Goal: Contribute content: Contribute content

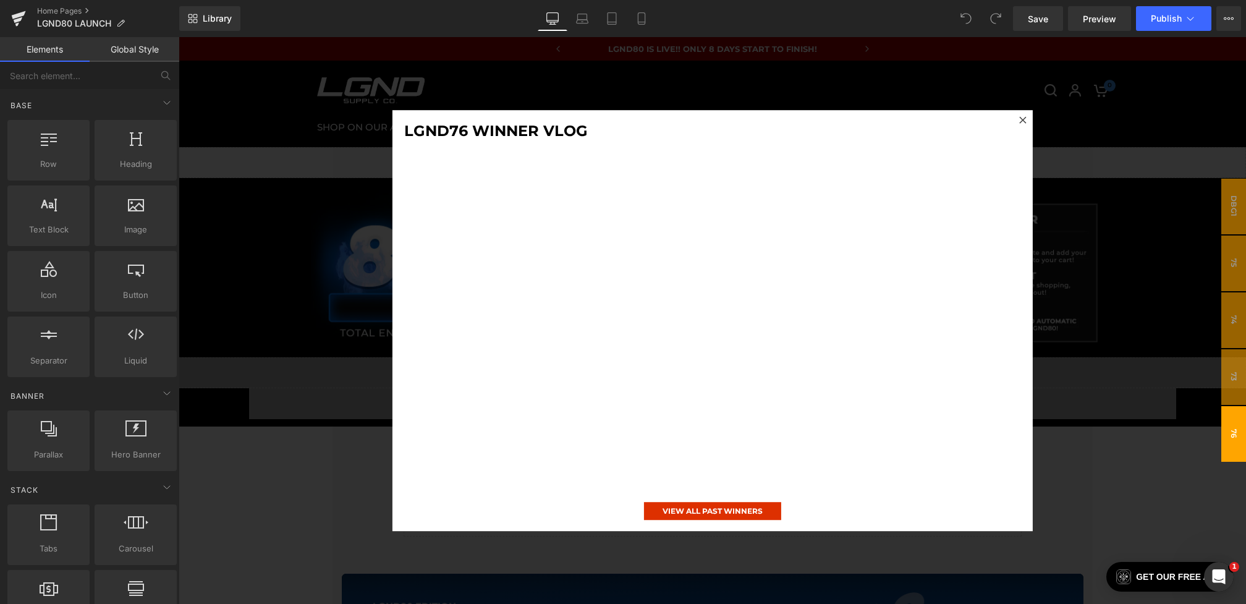
click at [181, 367] on div at bounding box center [713, 320] width 1068 height 567
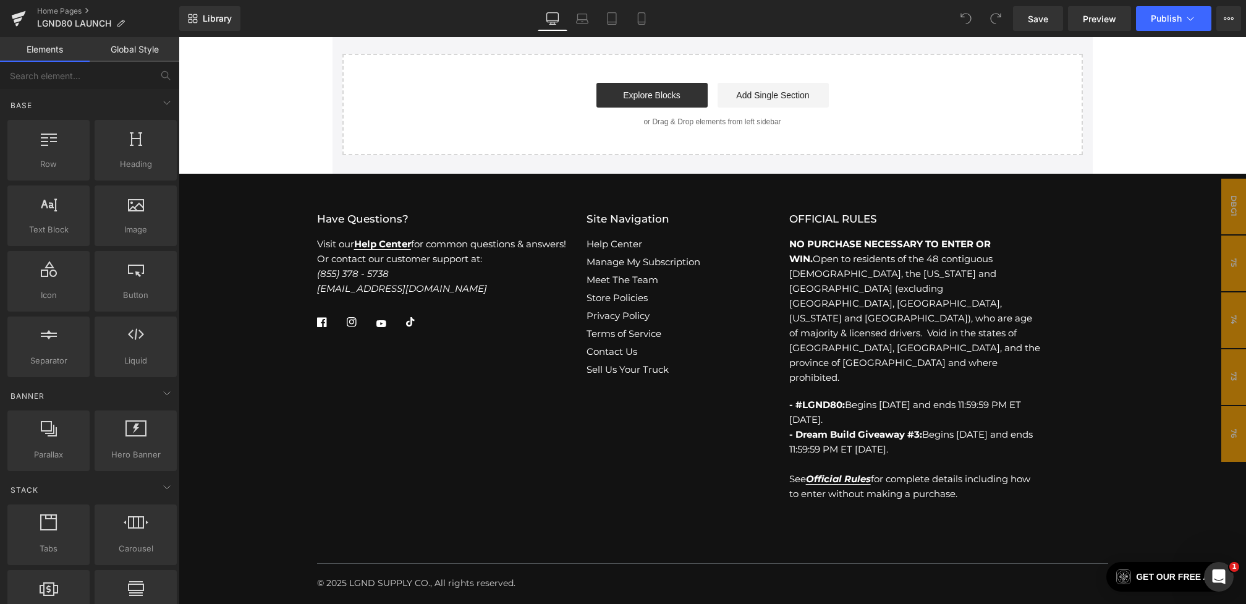
scroll to position [4550, 0]
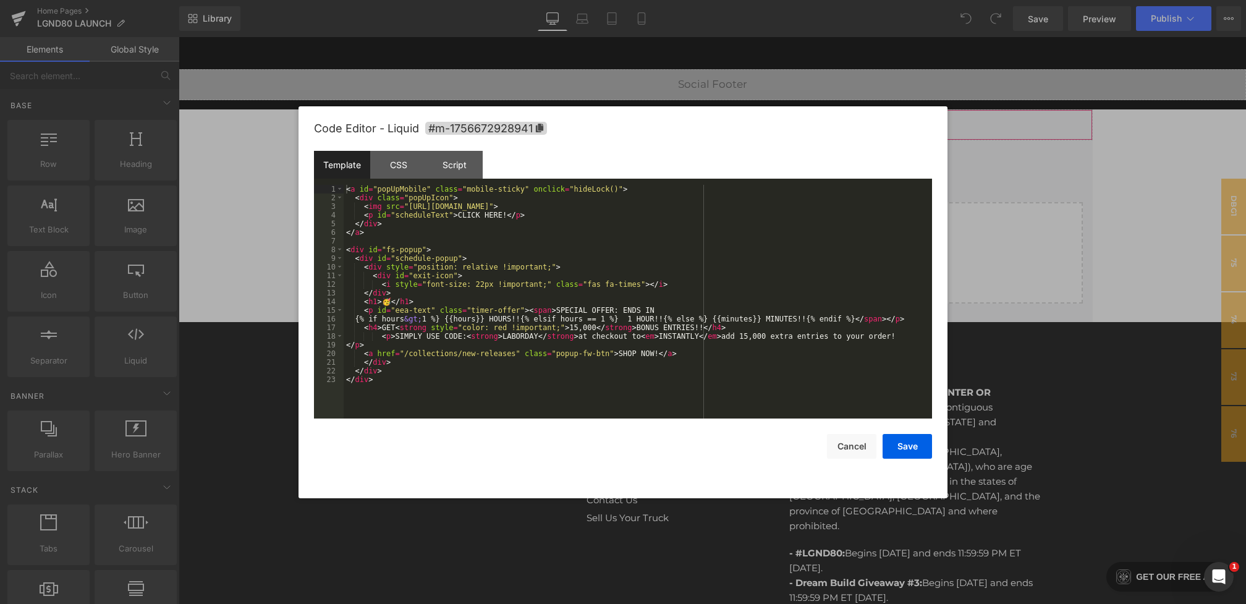
click at [520, 0] on div "You are previewing how the will restyle your page. You can not edit Elements in…" at bounding box center [623, 0] width 1246 height 0
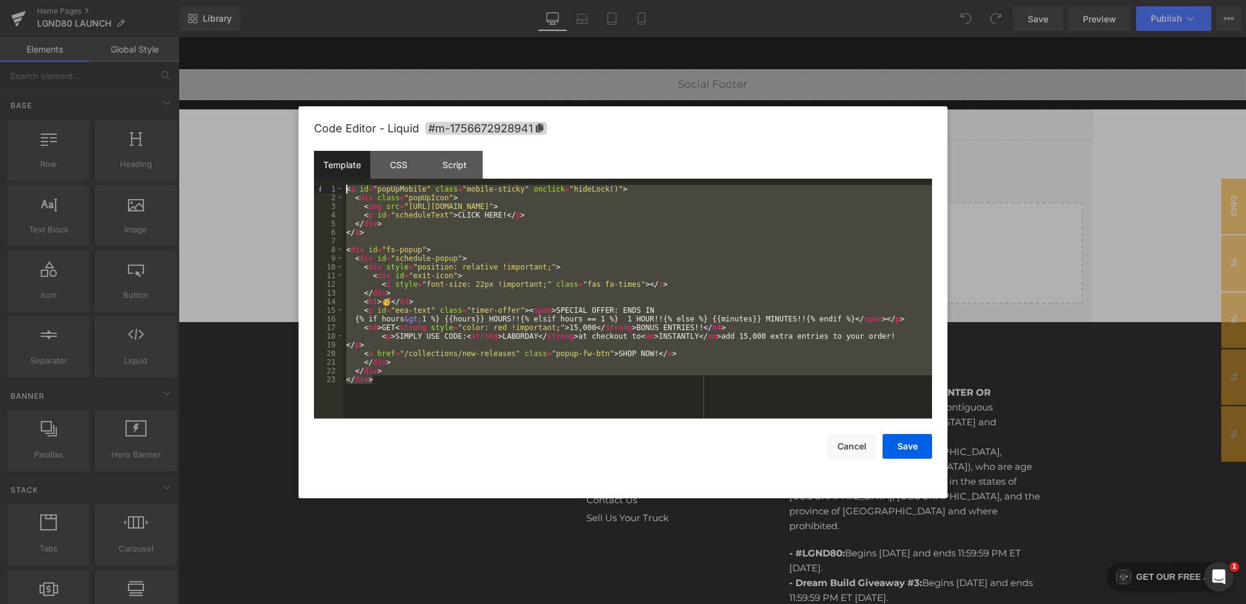
drag, startPoint x: 419, startPoint y: 385, endPoint x: 228, endPoint y: 83, distance: 356.6
click at [228, 83] on body "You are previewing how the will restyle your page. You can not edit Elements in…" at bounding box center [623, 302] width 1246 height 604
click at [396, 158] on div "CSS" at bounding box center [398, 165] width 56 height 28
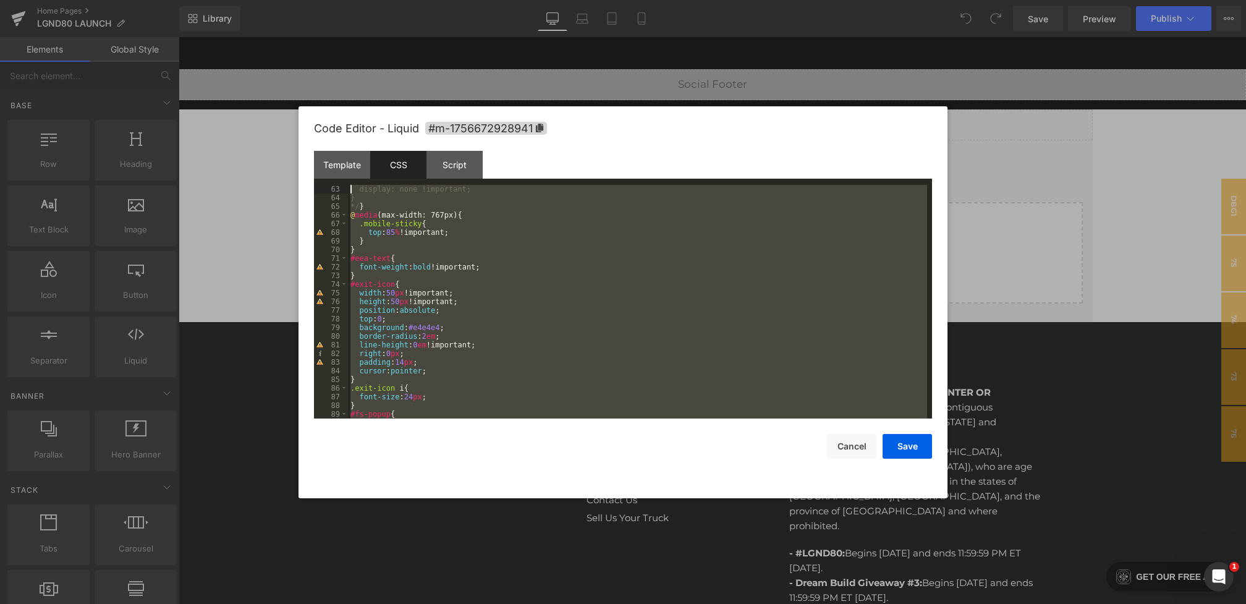
scroll to position [0, 0]
drag, startPoint x: 365, startPoint y: 411, endPoint x: 278, endPoint y: 26, distance: 394.3
click at [278, 26] on body "You are previewing how the will restyle your page. You can not edit Elements in…" at bounding box center [623, 302] width 1246 height 604
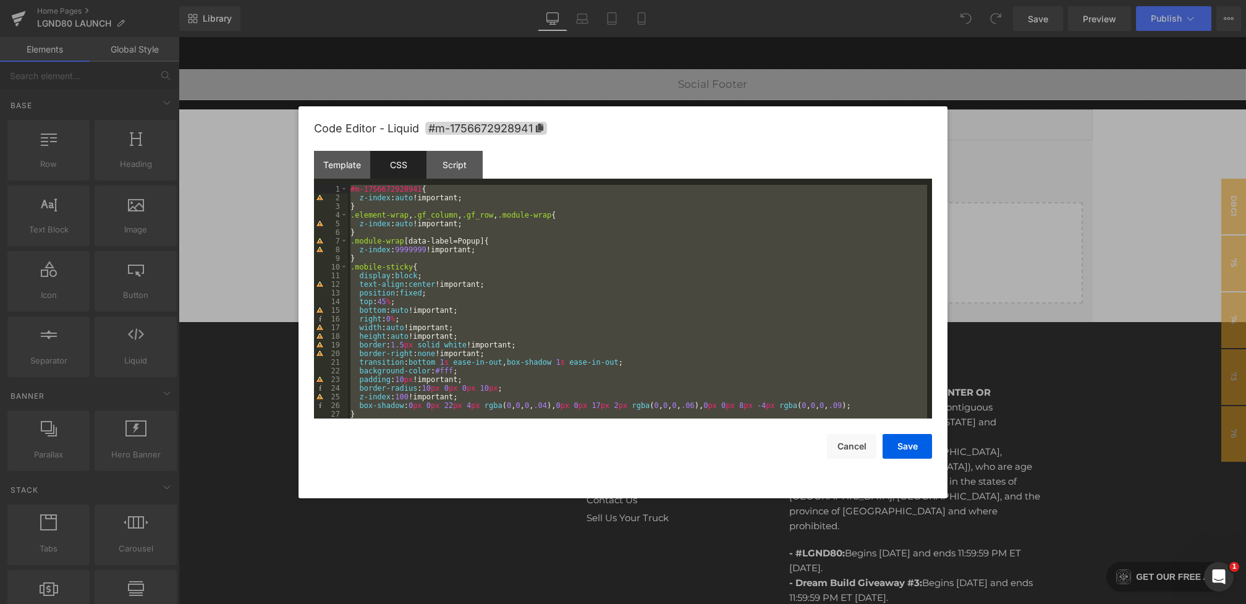
click at [402, 216] on div "#m-1756672928941 { z-index : auto !important; } .element-wrap , .gf_column , .g…" at bounding box center [637, 310] width 579 height 251
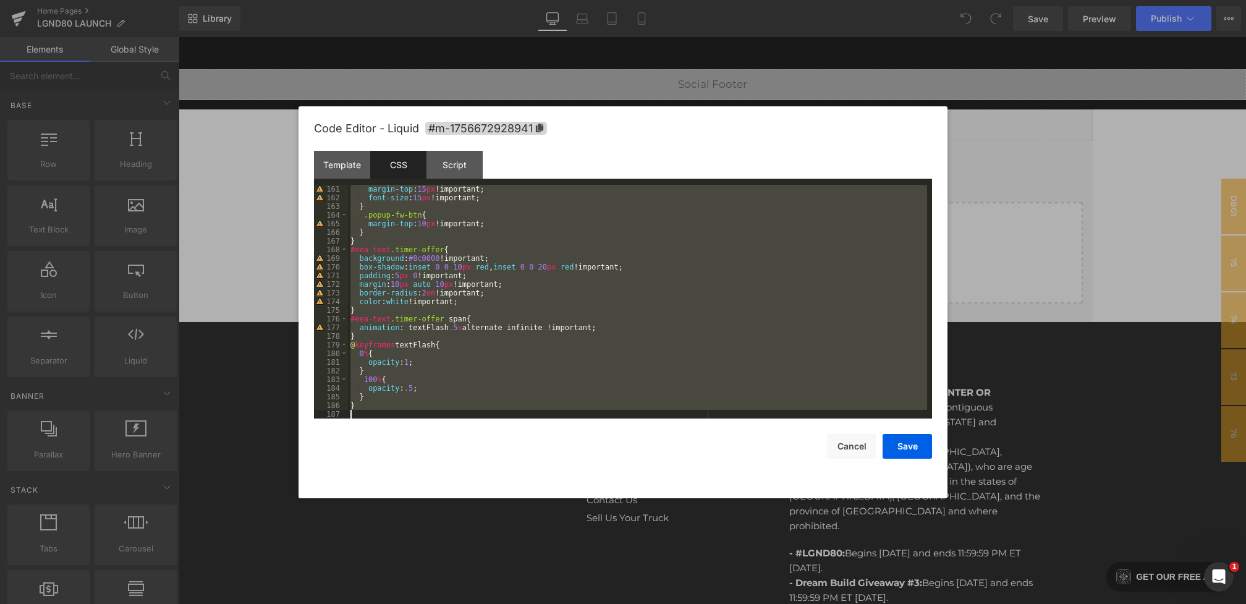
scroll to position [1385, 0]
drag, startPoint x: 369, startPoint y: 208, endPoint x: 582, endPoint y: 593, distance: 440.0
click at [582, 593] on body "You are previewing how the will restyle your page. You can not edit Elements in…" at bounding box center [623, 302] width 1246 height 604
click at [462, 164] on div "Script" at bounding box center [455, 165] width 56 height 28
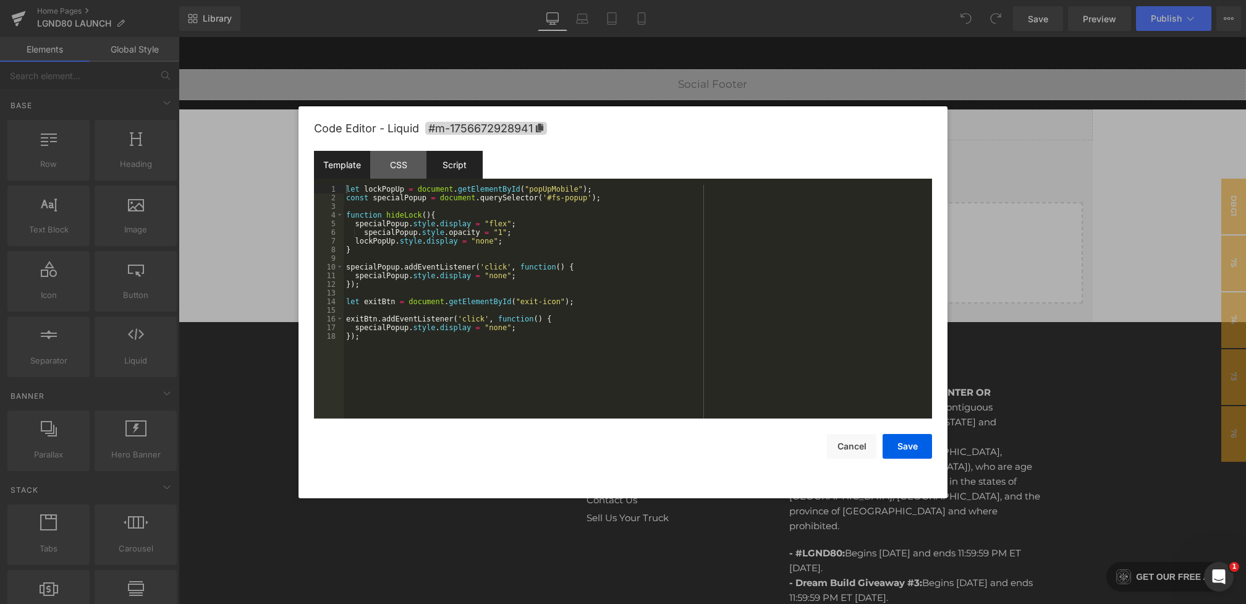
click at [341, 155] on div "Template" at bounding box center [342, 165] width 56 height 28
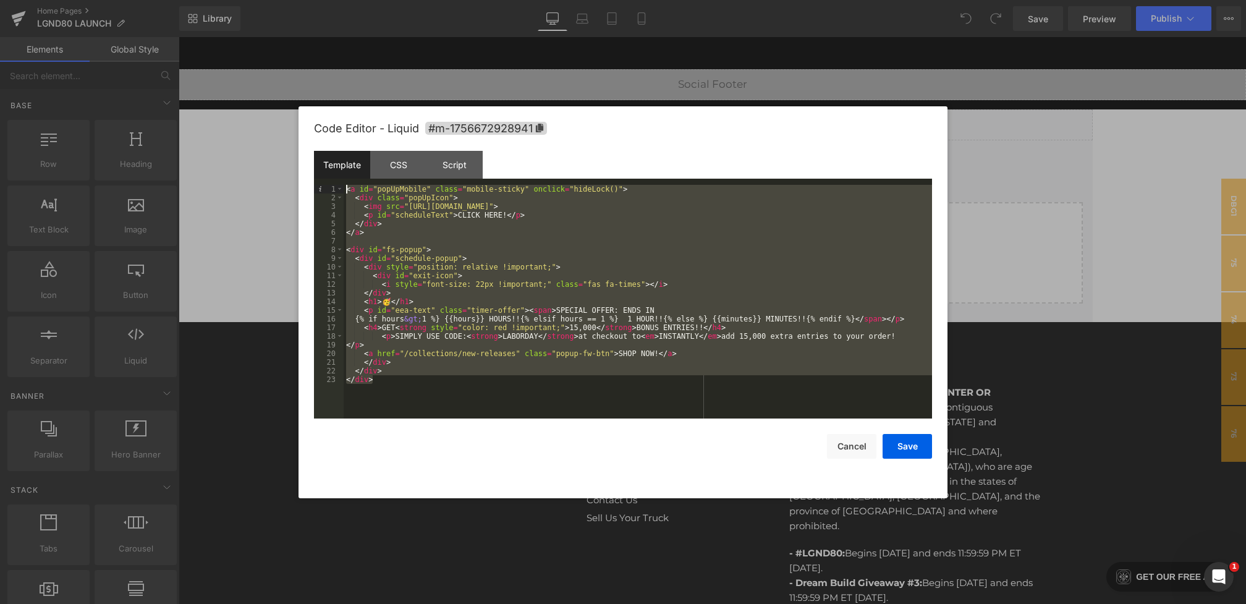
click at [409, 407] on div "< a id = "popUpMobile" class = "mobile-sticky" onclick = "hideLock()" > < div c…" at bounding box center [638, 310] width 589 height 251
drag, startPoint x: 425, startPoint y: 394, endPoint x: 244, endPoint y: 32, distance: 405.6
click at [244, 32] on body "You are previewing how the will restyle your page. You can not edit Elements in…" at bounding box center [623, 302] width 1246 height 604
click at [403, 171] on div "CSS" at bounding box center [398, 165] width 56 height 28
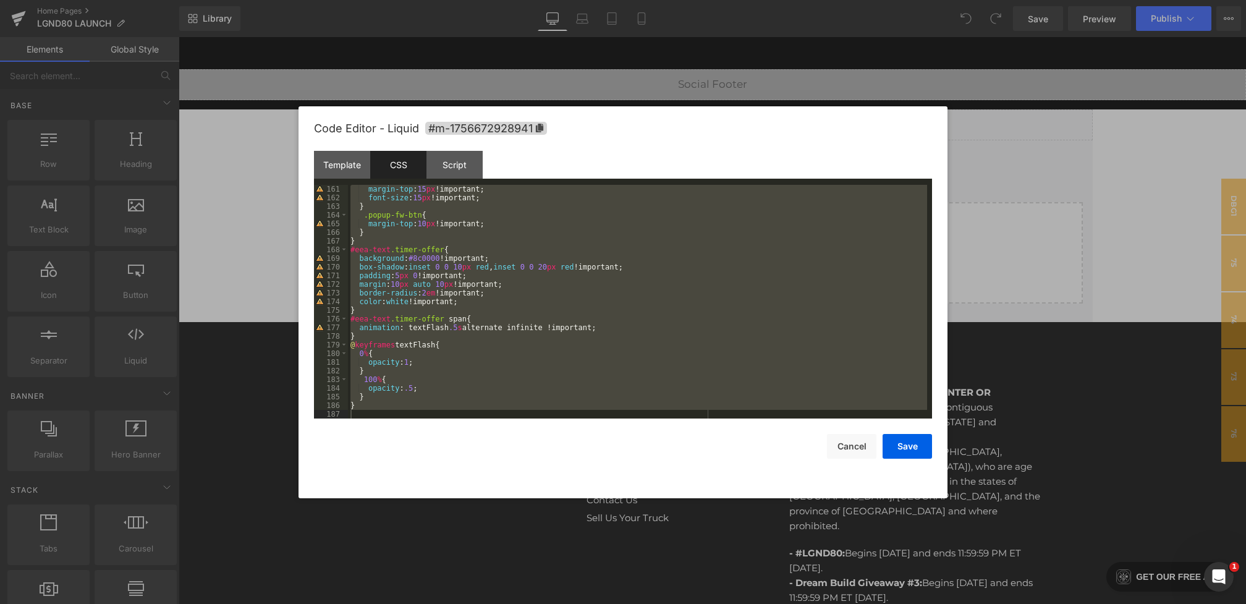
click at [370, 417] on div "margin-top : 15 px !important; font-size : 15 px !important; } .popup-fw-btn { …" at bounding box center [637, 310] width 579 height 251
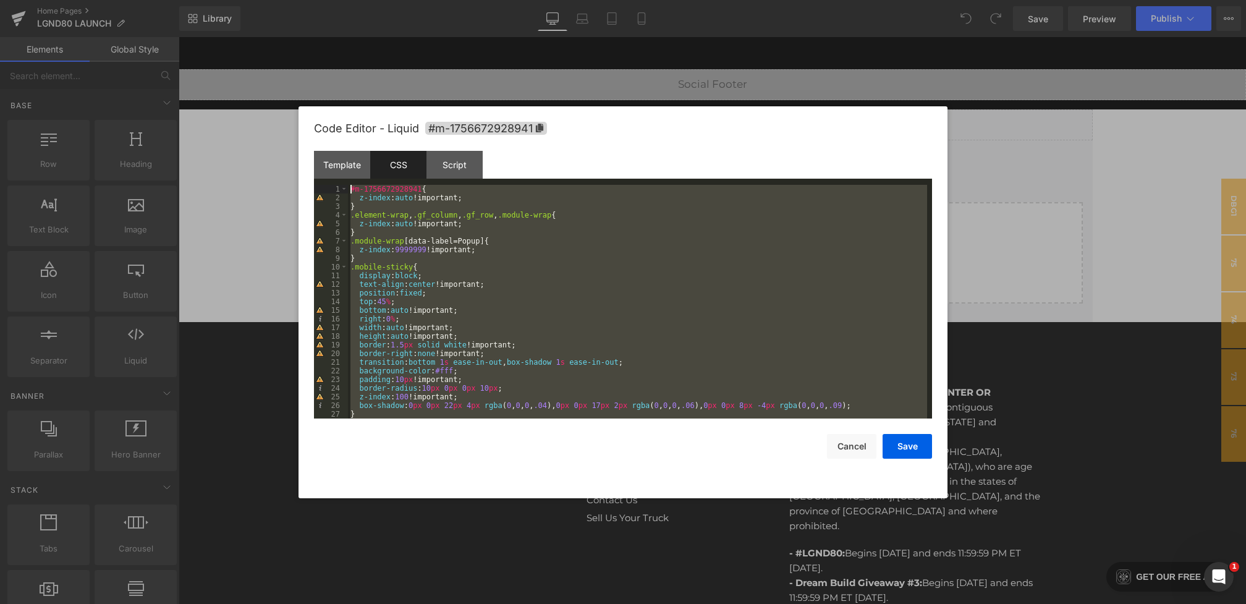
scroll to position [0, 0]
drag, startPoint x: 364, startPoint y: 414, endPoint x: 319, endPoint y: 187, distance: 231.8
click at [319, 187] on pre "1 2 3 4 5 6 7 8 9 10 11 12 13 14 15 16 17 18 19 20 21 22 23 24 25 26 27 28 #m-1…" at bounding box center [623, 302] width 618 height 234
click at [354, 166] on div "Template" at bounding box center [342, 165] width 56 height 28
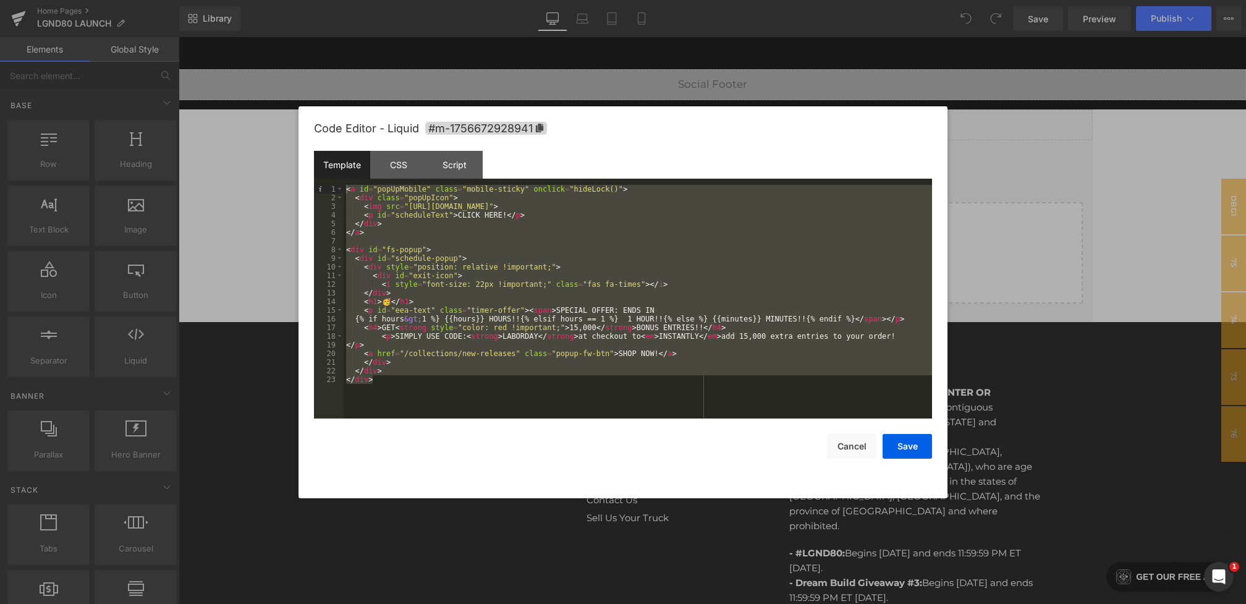
click at [441, 371] on div "< a id = "popUpMobile" class = "mobile-sticky" onclick = "hideLock()" > < div c…" at bounding box center [638, 310] width 589 height 251
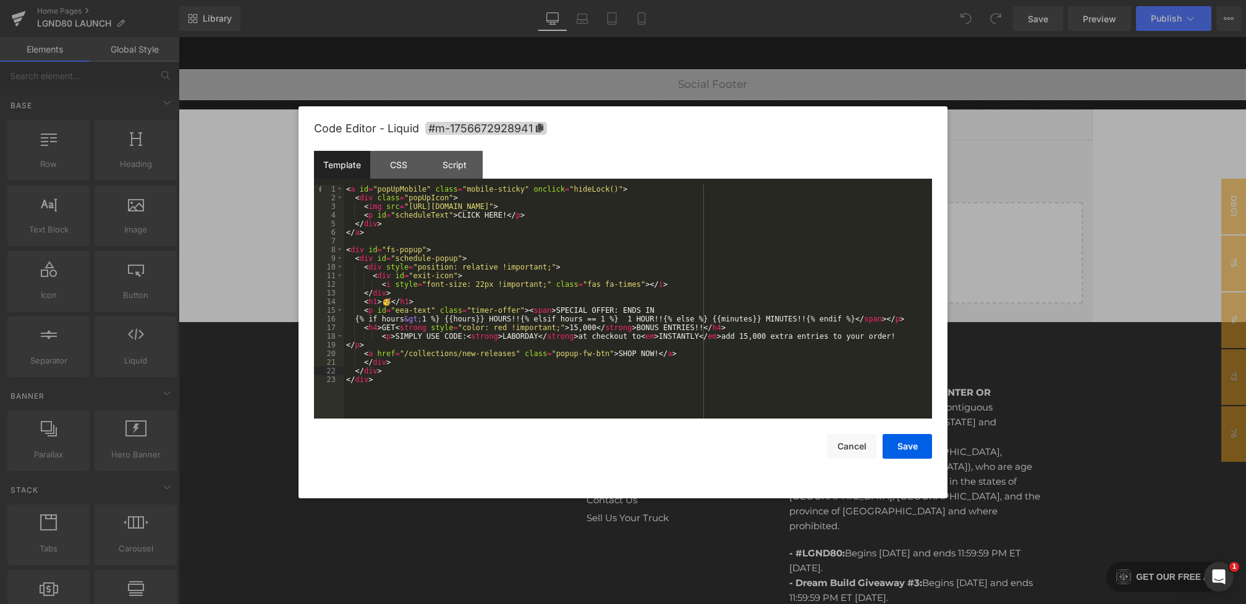
click at [364, 377] on div "< a id = "popUpMobile" class = "mobile-sticky" onclick = "hideLock()" > < div c…" at bounding box center [638, 310] width 589 height 251
click at [357, 231] on div "< a id = "popUpMobile" class = "mobile-sticky" onclick = "hideLock()" > < div c…" at bounding box center [638, 310] width 589 height 251
drag, startPoint x: 383, startPoint y: 234, endPoint x: 311, endPoint y: 103, distance: 148.9
click at [311, 103] on body "You are previewing how the will restyle your page. You can not edit Elements in…" at bounding box center [623, 302] width 1246 height 604
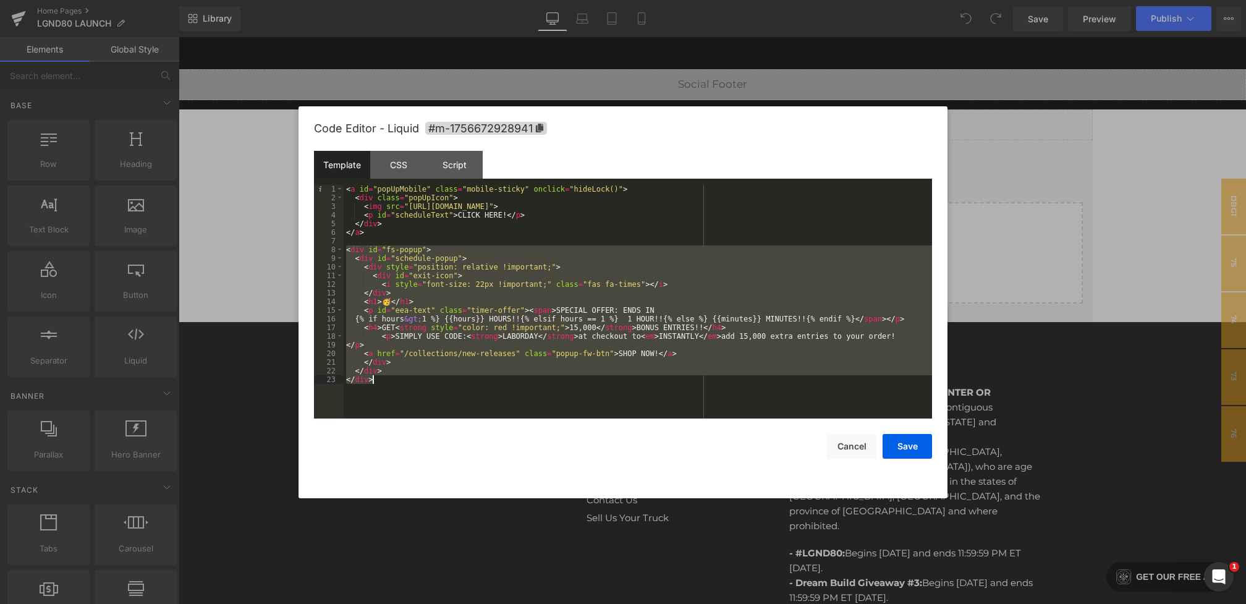
drag, startPoint x: 345, startPoint y: 251, endPoint x: 470, endPoint y: 415, distance: 206.9
click at [470, 415] on div "< a id = "popUpMobile" class = "mobile-sticky" onclick = "hideLock()" > < div c…" at bounding box center [638, 310] width 589 height 251
click at [403, 173] on div "CSS" at bounding box center [398, 165] width 56 height 28
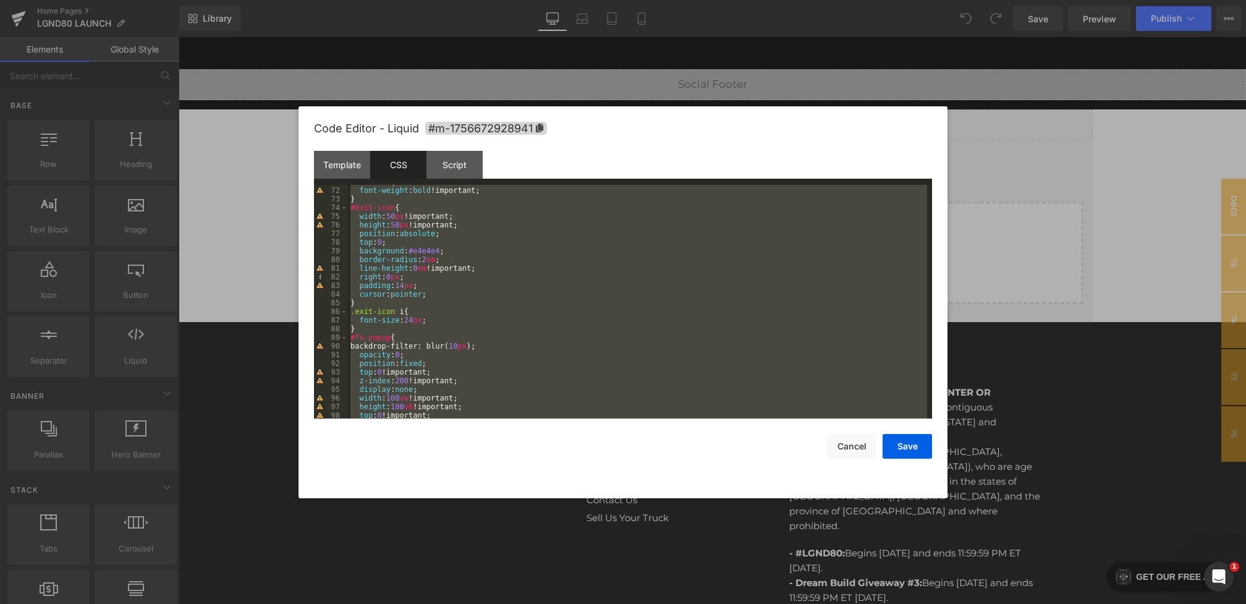
scroll to position [1385, 0]
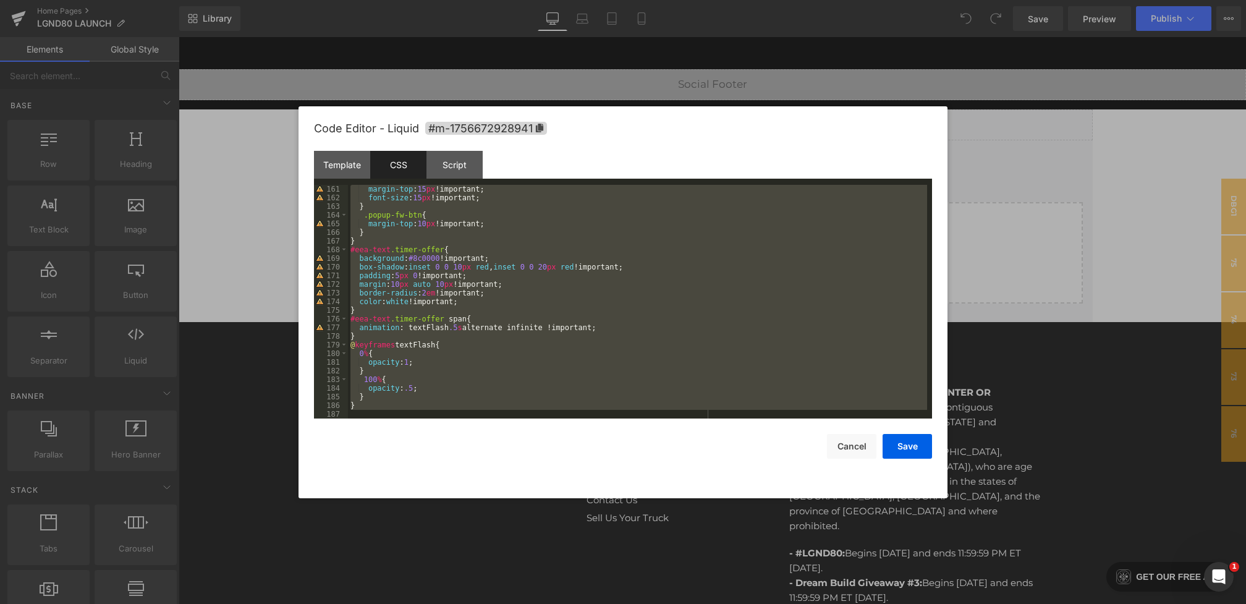
click at [372, 391] on div "margin-top : 15 px !important; font-size : 15 px !important; } .popup-fw-btn { …" at bounding box center [637, 310] width 579 height 251
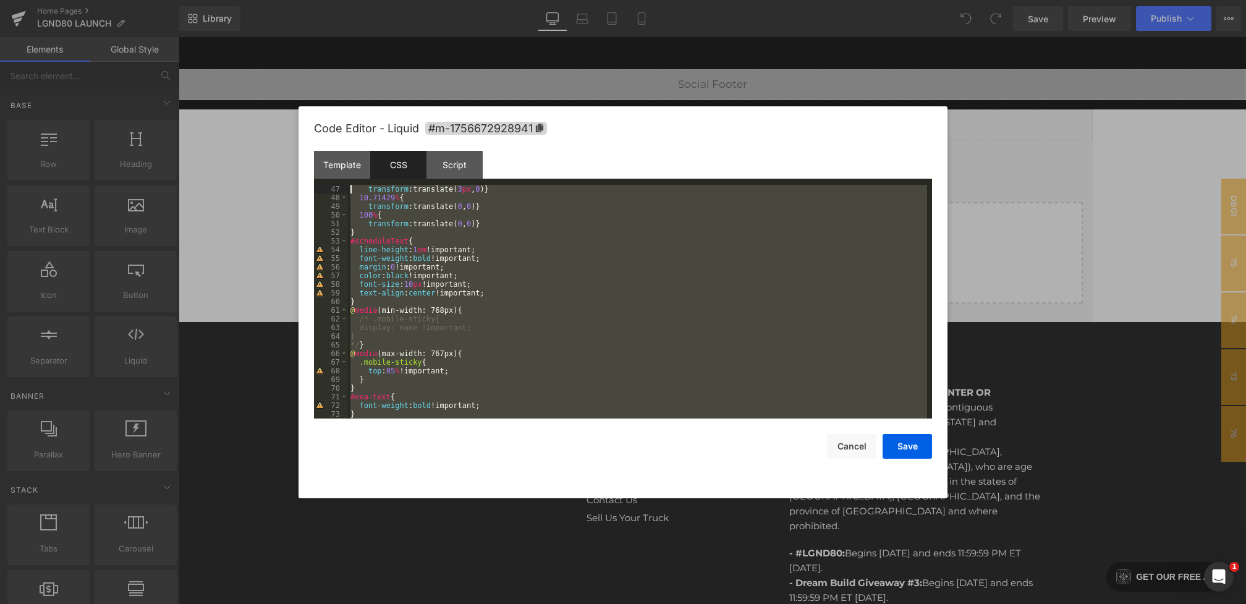
scroll to position [0, 0]
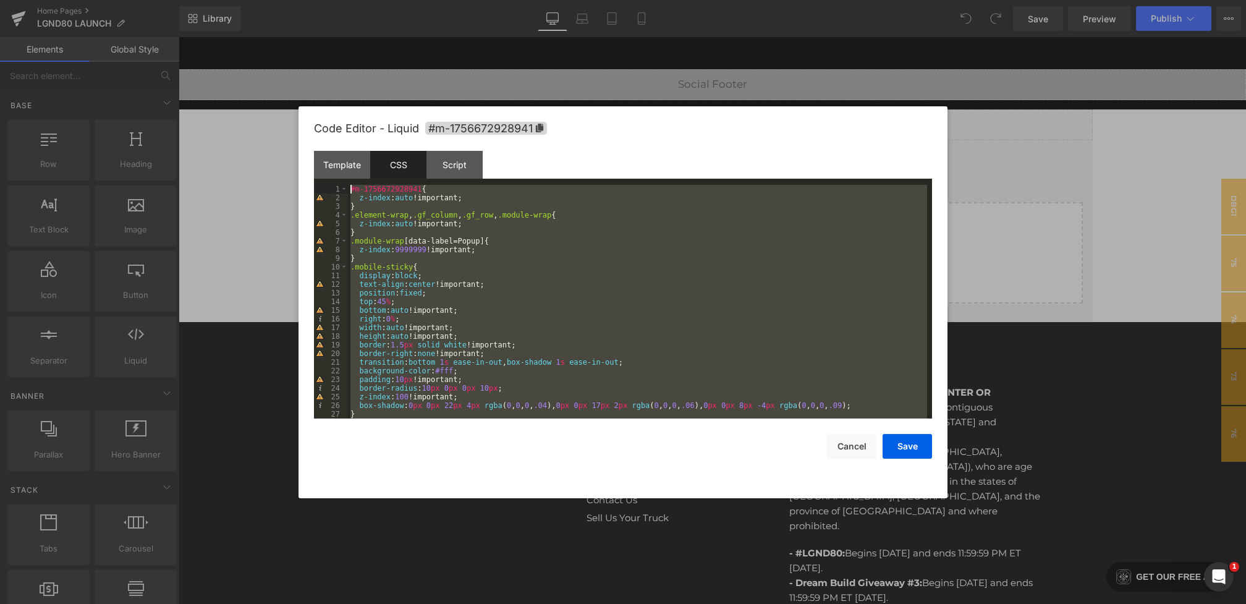
drag, startPoint x: 357, startPoint y: 406, endPoint x: 318, endPoint y: 3, distance: 404.3
click at [318, 3] on body "You are previewing how the will restyle your page. You can not edit Elements in…" at bounding box center [623, 302] width 1246 height 604
click at [455, 163] on div "Script" at bounding box center [455, 165] width 56 height 28
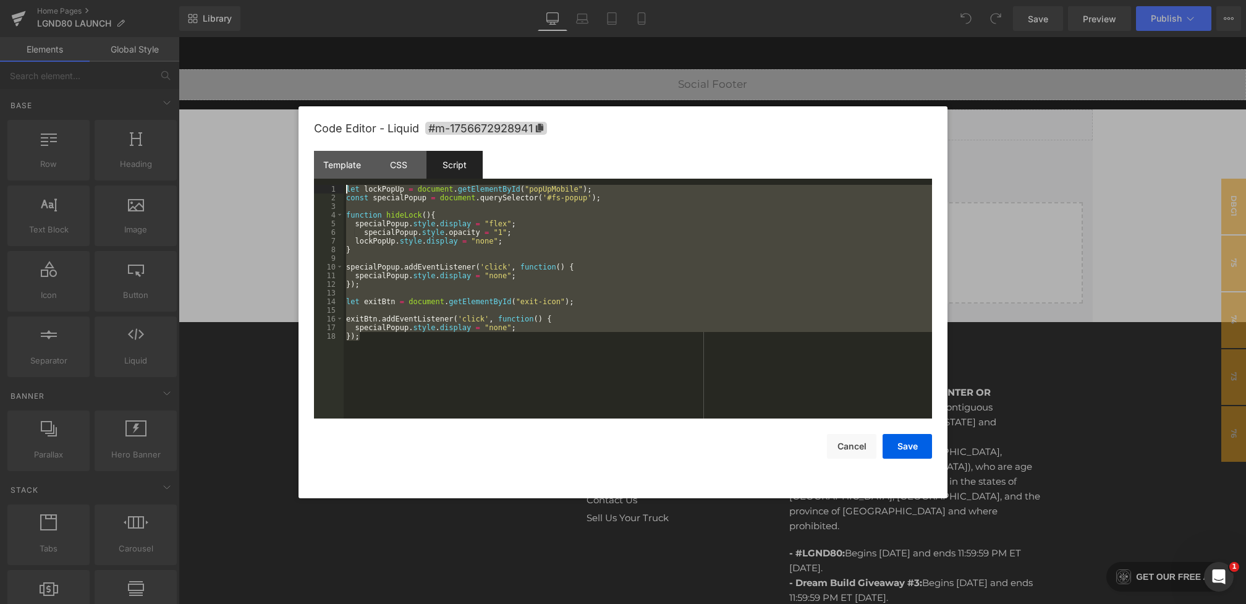
drag, startPoint x: 388, startPoint y: 312, endPoint x: 266, endPoint y: 66, distance: 274.8
click at [266, 66] on body "You are previewing how the will restyle your page. You can not edit Elements in…" at bounding box center [623, 302] width 1246 height 604
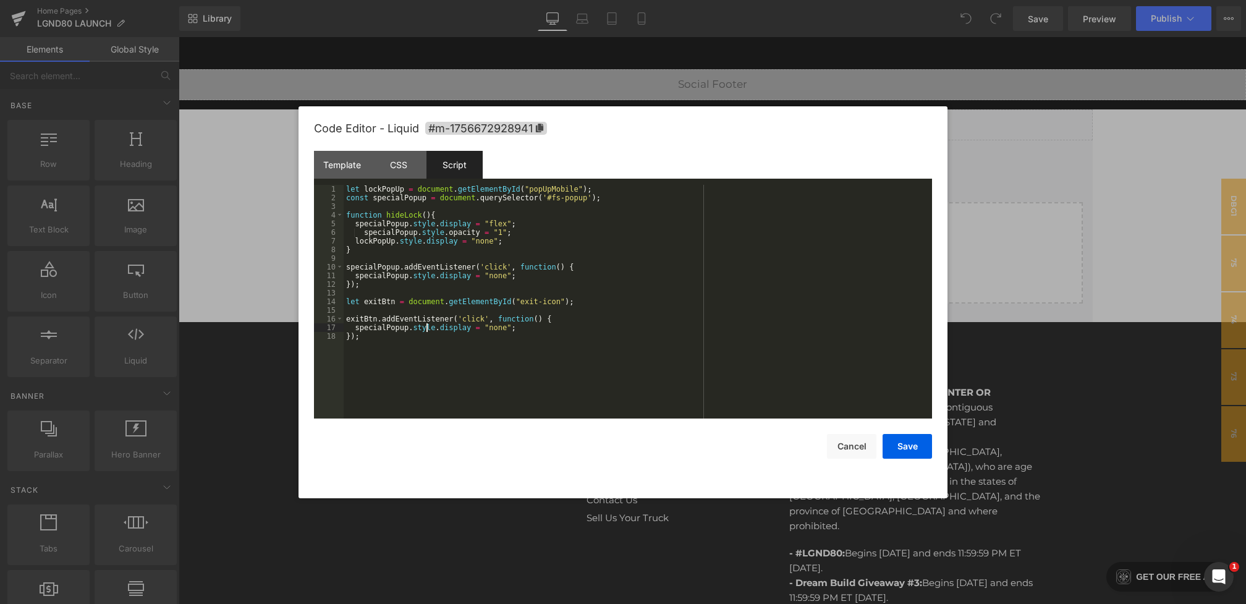
click at [426, 328] on div "let lockPopUp = document . getElementById ( "popUpMobile" ) ; const specialPopu…" at bounding box center [638, 310] width 589 height 251
click at [343, 156] on div "Template" at bounding box center [342, 165] width 56 height 28
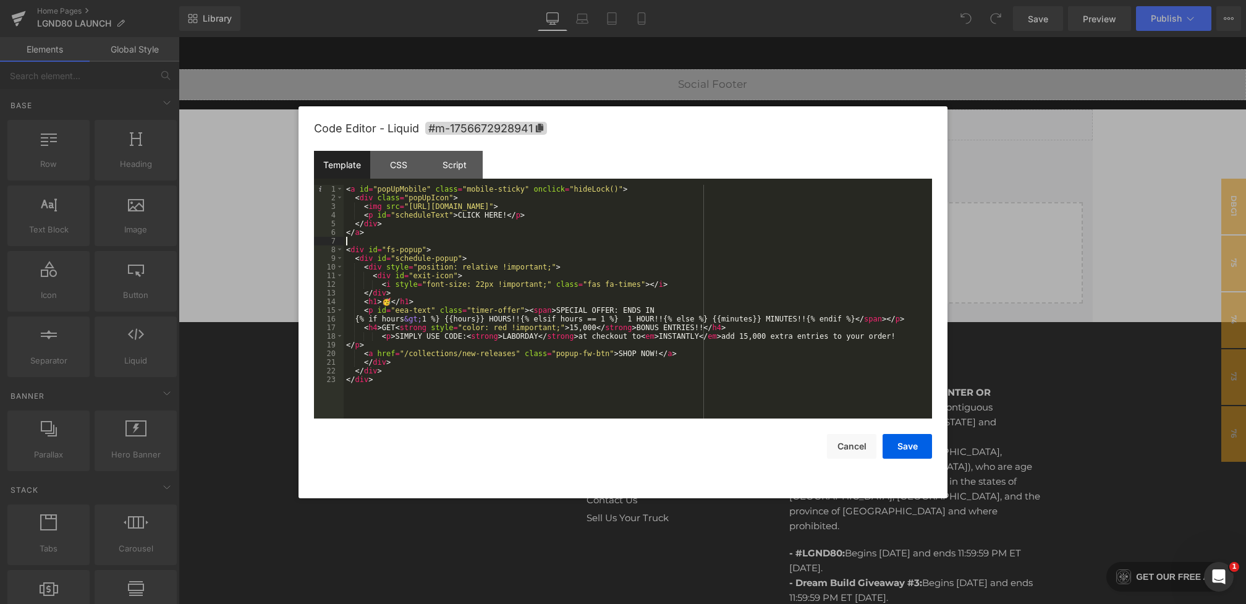
click at [425, 239] on div "< a id = "popUpMobile" class = "mobile-sticky" onclick = "hideLock()" > < div c…" at bounding box center [638, 310] width 589 height 251
click at [443, 158] on div "Script" at bounding box center [455, 165] width 56 height 28
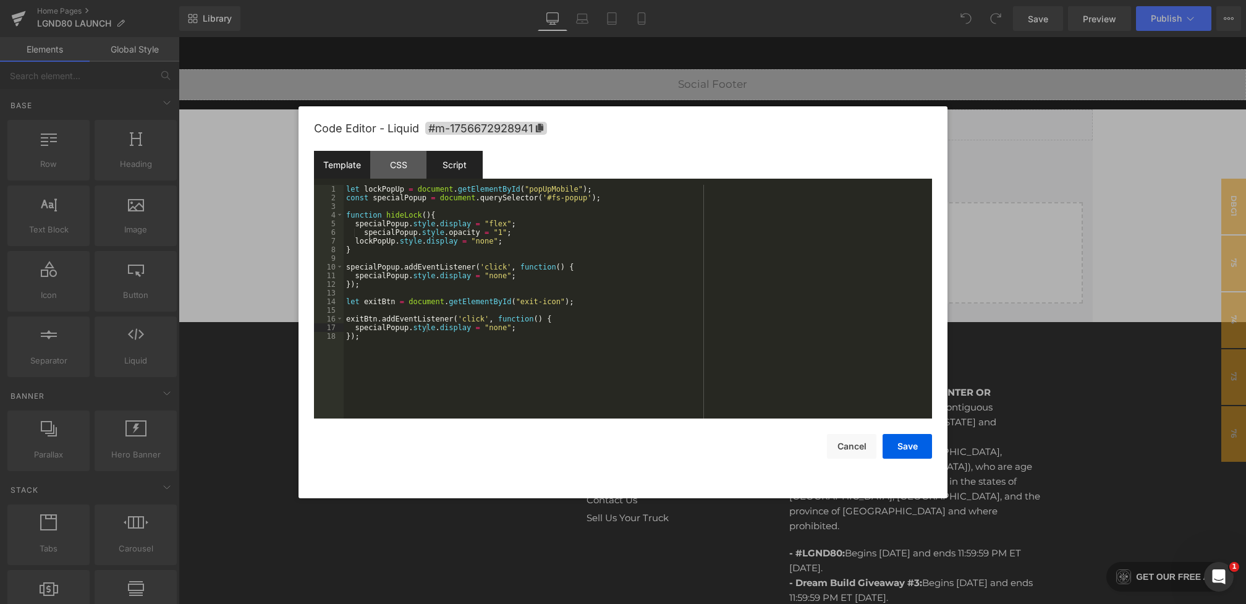
click at [347, 164] on div "Template" at bounding box center [342, 165] width 56 height 28
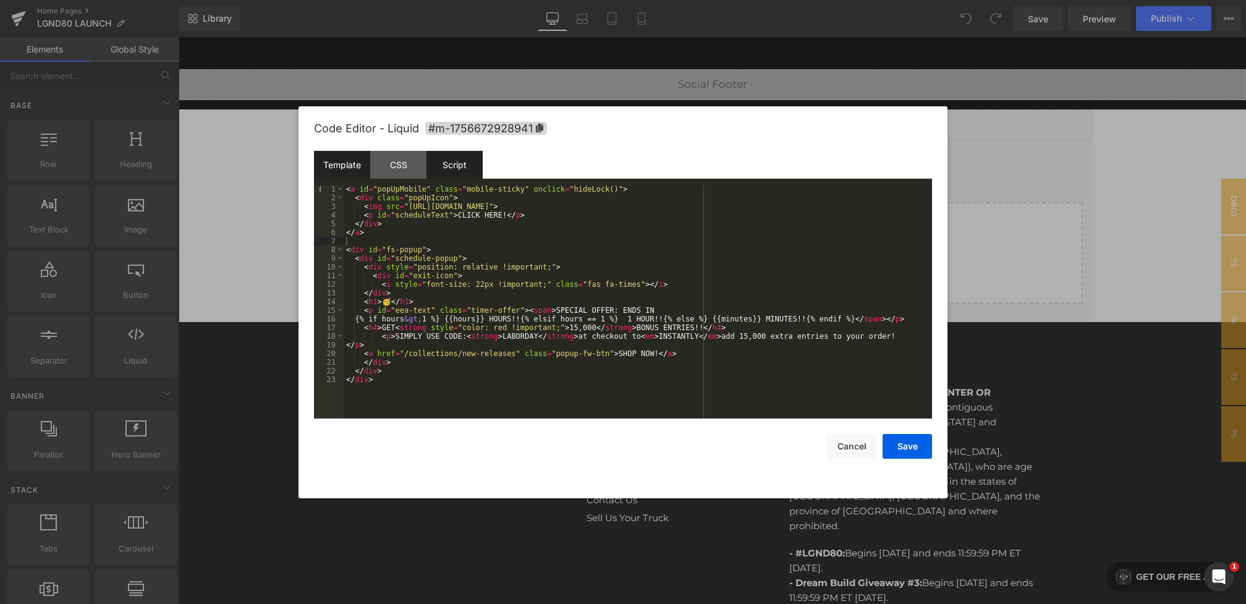
click at [457, 156] on div "Script" at bounding box center [455, 165] width 56 height 28
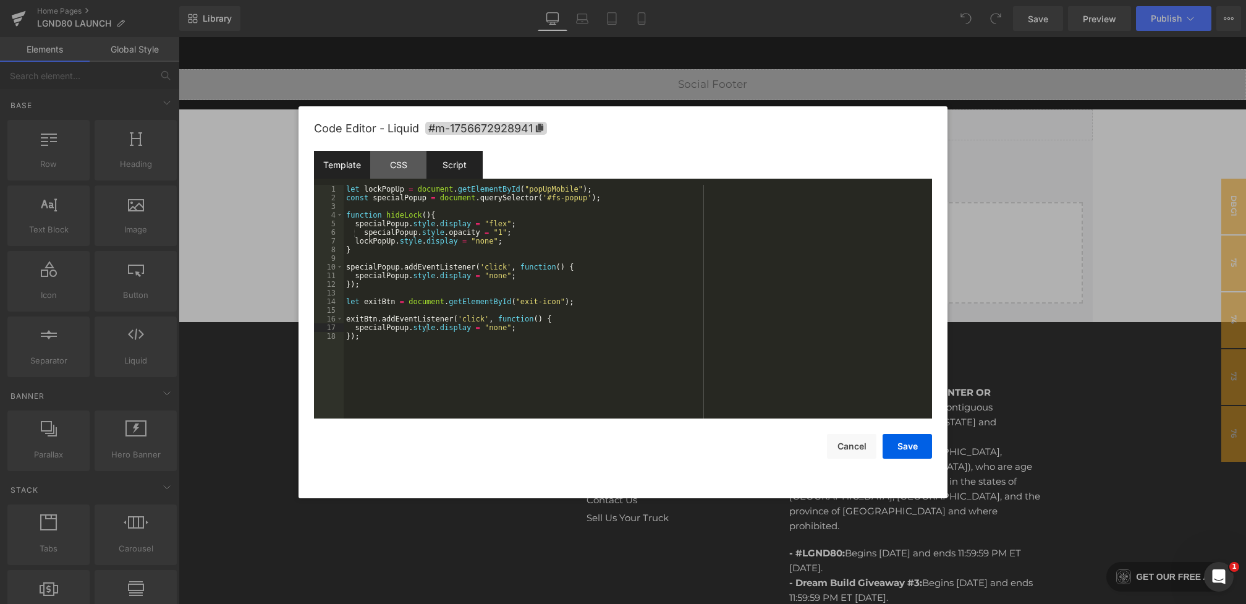
click at [359, 168] on div "Template" at bounding box center [342, 165] width 56 height 28
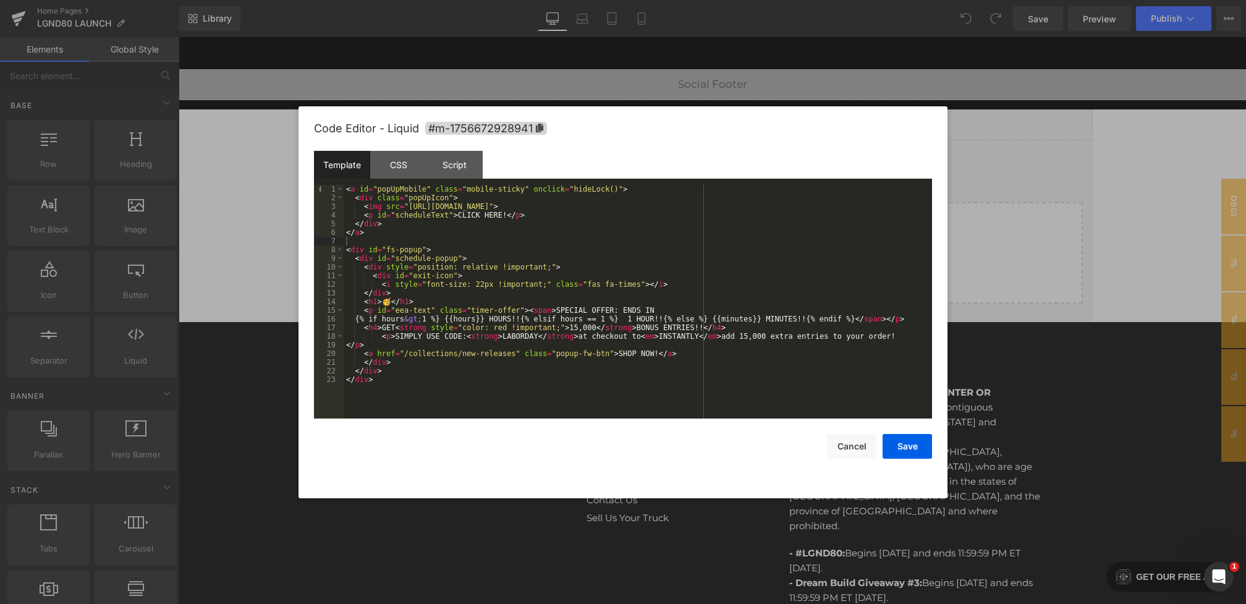
click at [373, 354] on div "< a id = "popUpMobile" class = "mobile-sticky" onclick = "hideLock()" > < div c…" at bounding box center [638, 310] width 589 height 251
click at [451, 164] on div "Script" at bounding box center [455, 165] width 56 height 28
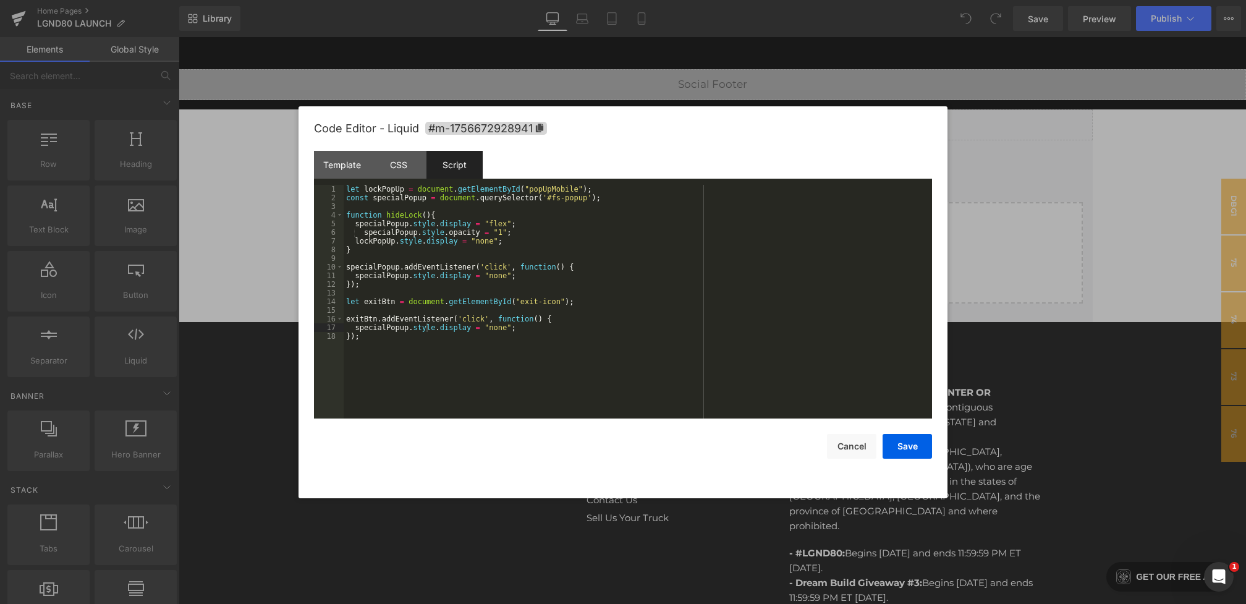
click at [604, 198] on div "let lockPopUp = document . getElementById ( "popUpMobile" ) ; const specialPopu…" at bounding box center [638, 310] width 589 height 251
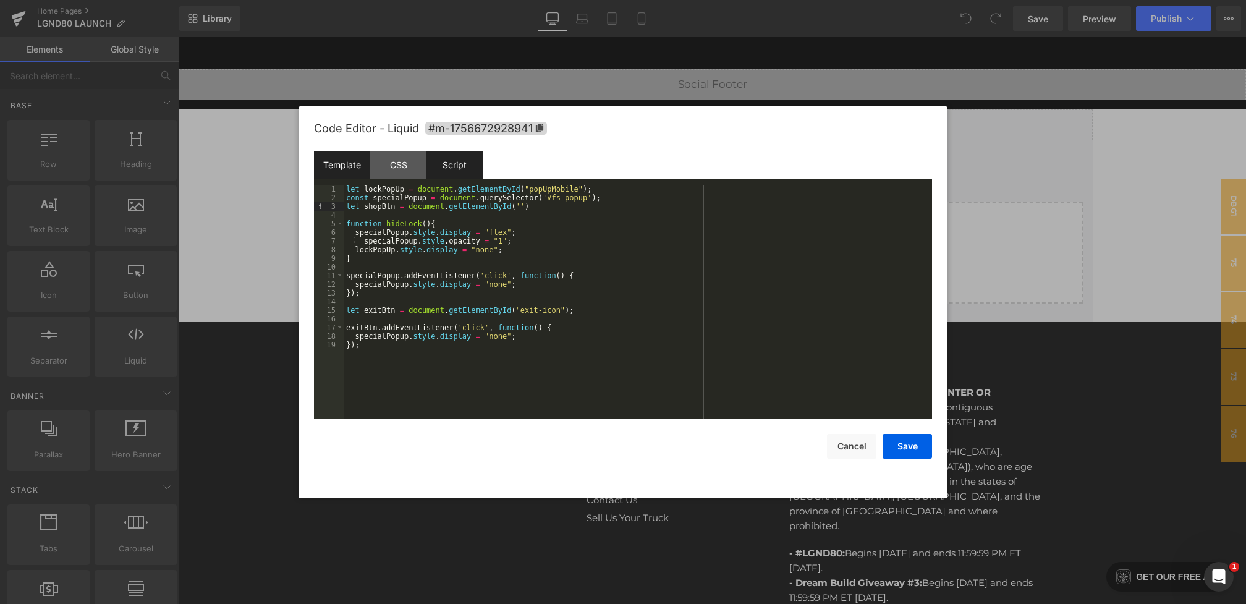
click at [360, 168] on div "Template" at bounding box center [342, 165] width 56 height 28
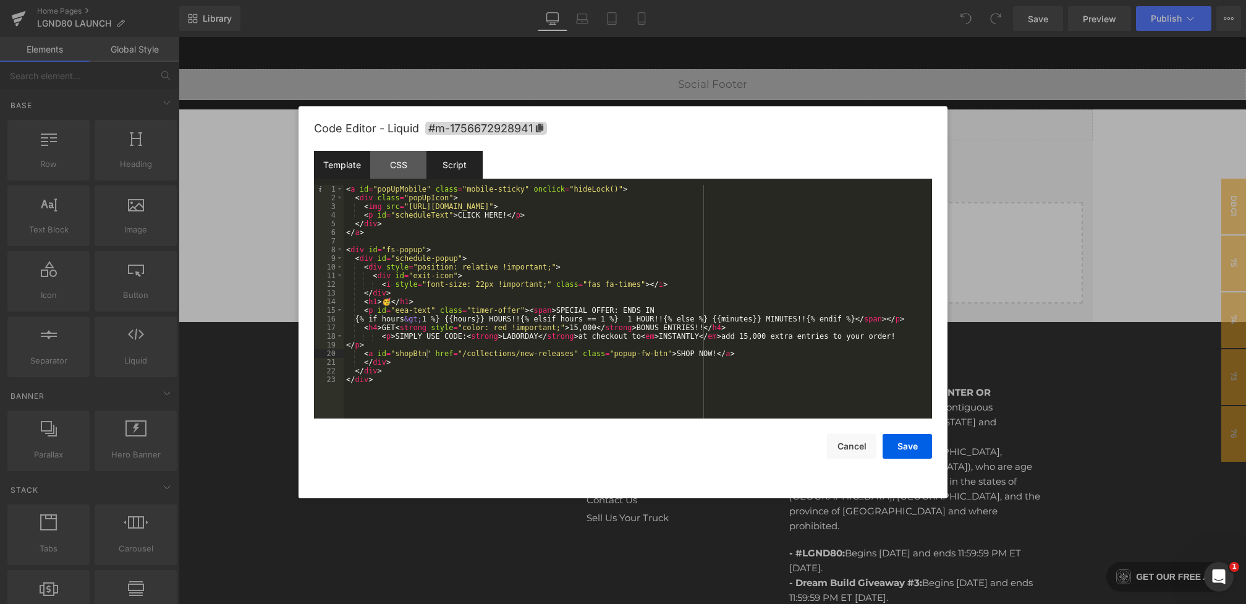
click at [460, 173] on div "Script" at bounding box center [455, 165] width 56 height 28
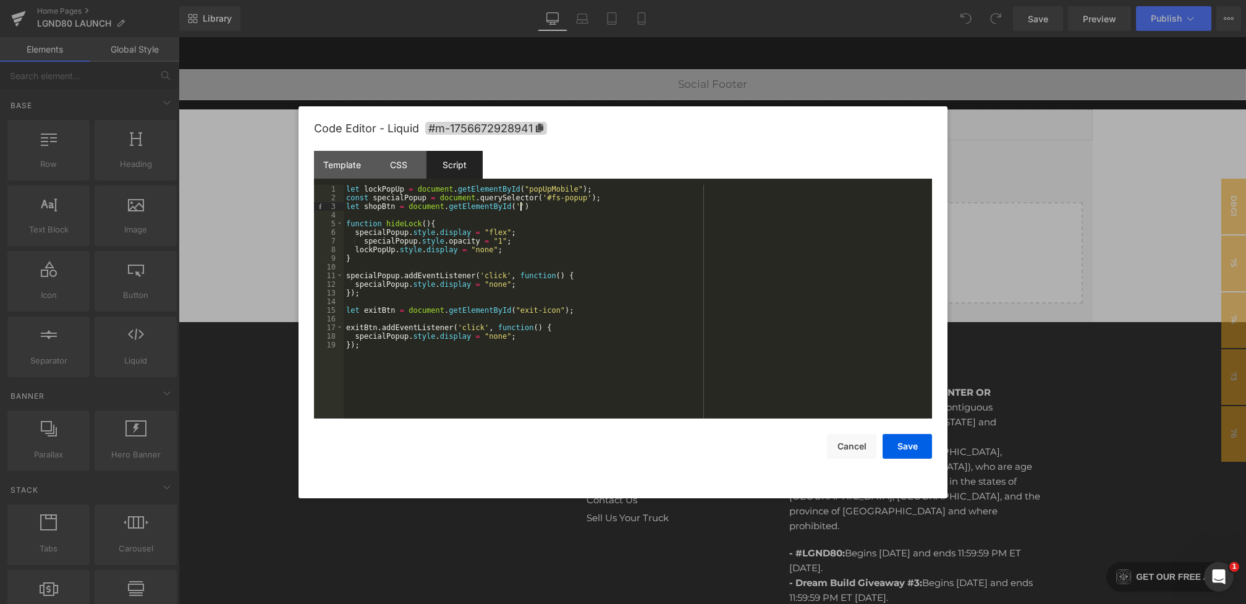
click at [522, 206] on div "let lockPopUp = document . getElementById ( "popUpMobile" ) ; const specialPopu…" at bounding box center [638, 310] width 589 height 251
click at [577, 208] on div "let lockPopUp = document . getElementById ( "popUpMobile" ) ; const specialPopu…" at bounding box center [638, 310] width 589 height 251
click at [419, 258] on div "let lockPopUp = document . getElementById ( "popUpMobile" ) ; const specialPopu…" at bounding box center [638, 310] width 589 height 251
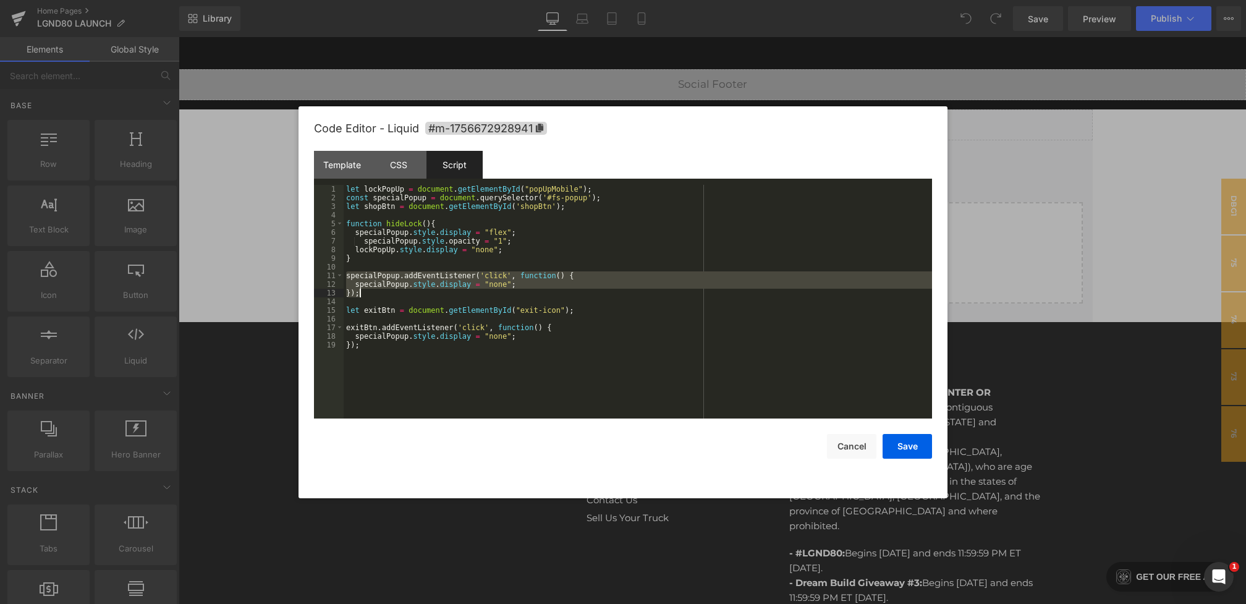
drag, startPoint x: 346, startPoint y: 274, endPoint x: 616, endPoint y: 294, distance: 270.3
click at [616, 294] on div "let lockPopUp = document . getElementById ( "popUpMobile" ) ; const specialPopu…" at bounding box center [638, 310] width 589 height 251
click at [367, 259] on div "let lockPopUp = document . getElementById ( "popUpMobile" ) ; const specialPopu…" at bounding box center [638, 310] width 589 height 251
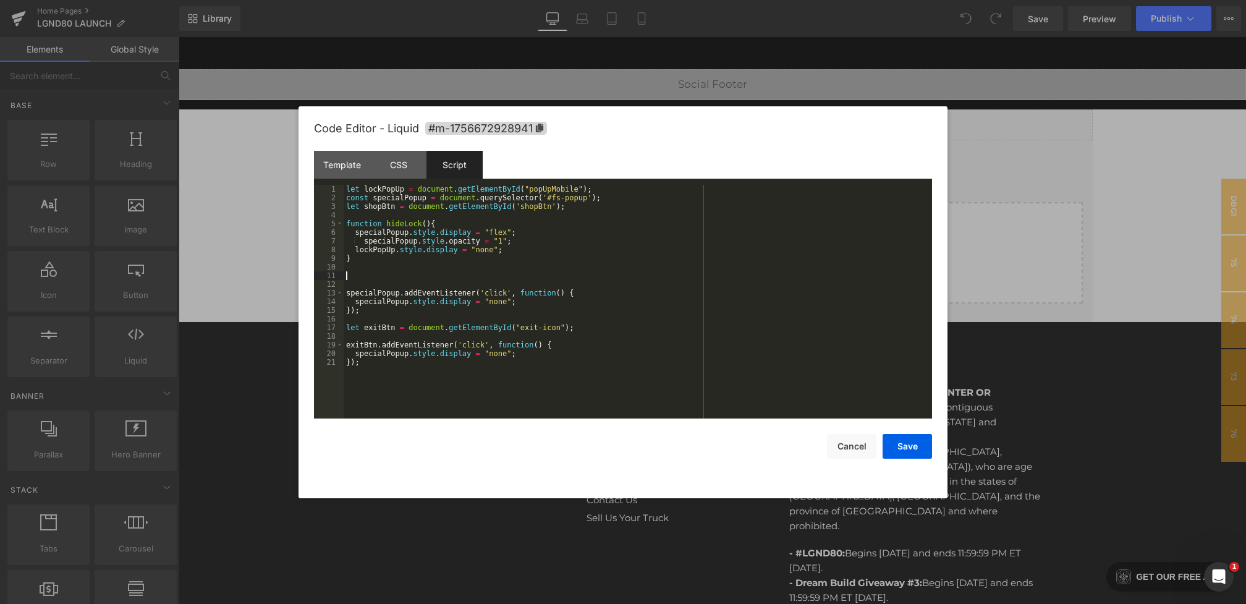
paste textarea
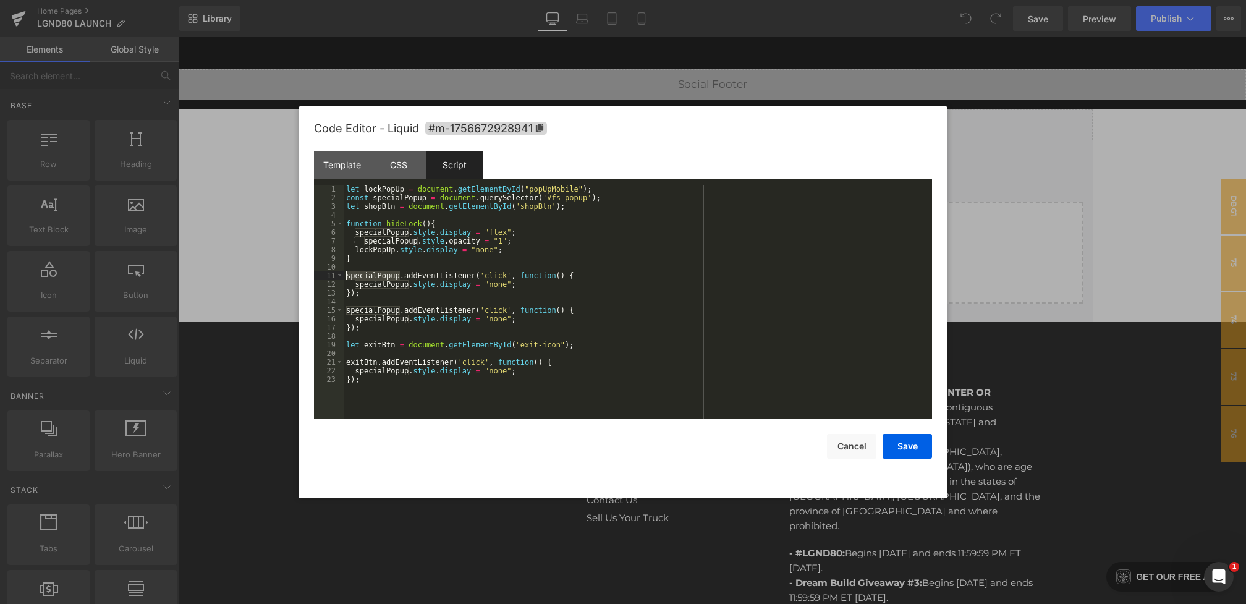
drag, startPoint x: 399, startPoint y: 276, endPoint x: 297, endPoint y: 276, distance: 102.0
click at [297, 276] on body "You are previewing how the will restyle your page. You can not edit Elements in…" at bounding box center [623, 302] width 1246 height 604
click at [354, 164] on div "Template" at bounding box center [342, 165] width 56 height 28
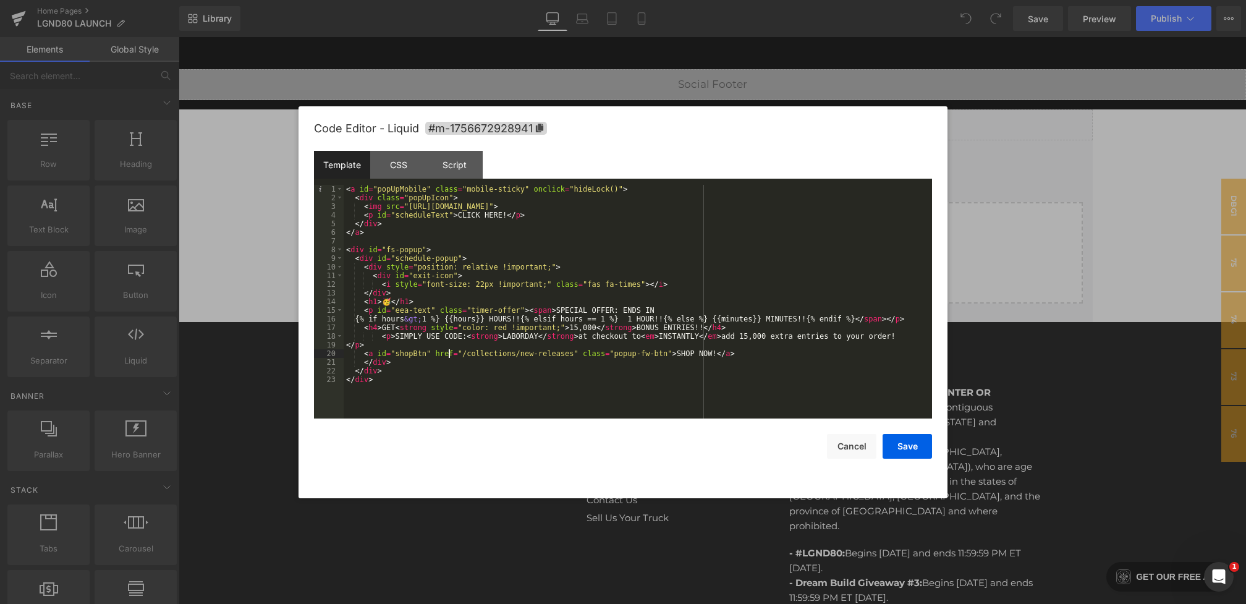
click at [450, 355] on div "< a id = "popUpMobile" class = "mobile-sticky" onclick = "hideLock()" > < div c…" at bounding box center [638, 310] width 589 height 251
drag, startPoint x: 433, startPoint y: 354, endPoint x: 581, endPoint y: 354, distance: 148.4
click at [581, 354] on div "< a id = "popUpMobile" class = "mobile-sticky" onclick = "hideLock()" > < div c…" at bounding box center [638, 310] width 589 height 251
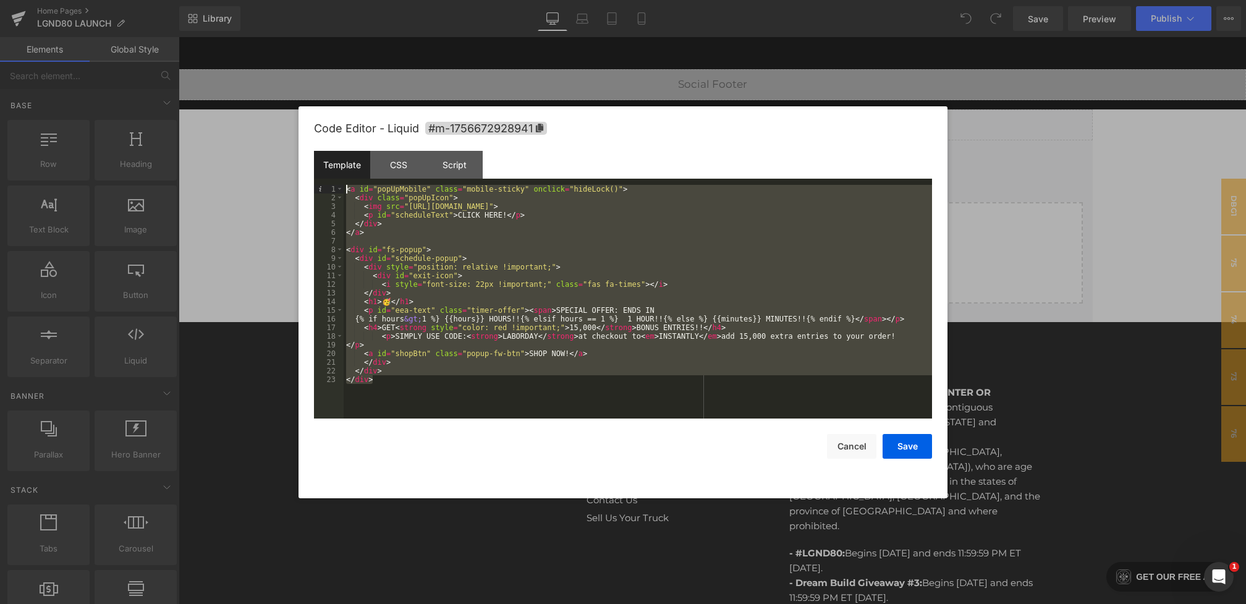
drag, startPoint x: 381, startPoint y: 389, endPoint x: 252, endPoint y: 64, distance: 350.5
click at [252, 64] on body "You are previewing how the will restyle your page. You can not edit Elements in…" at bounding box center [623, 302] width 1246 height 604
click at [1005, 383] on div at bounding box center [623, 302] width 1246 height 604
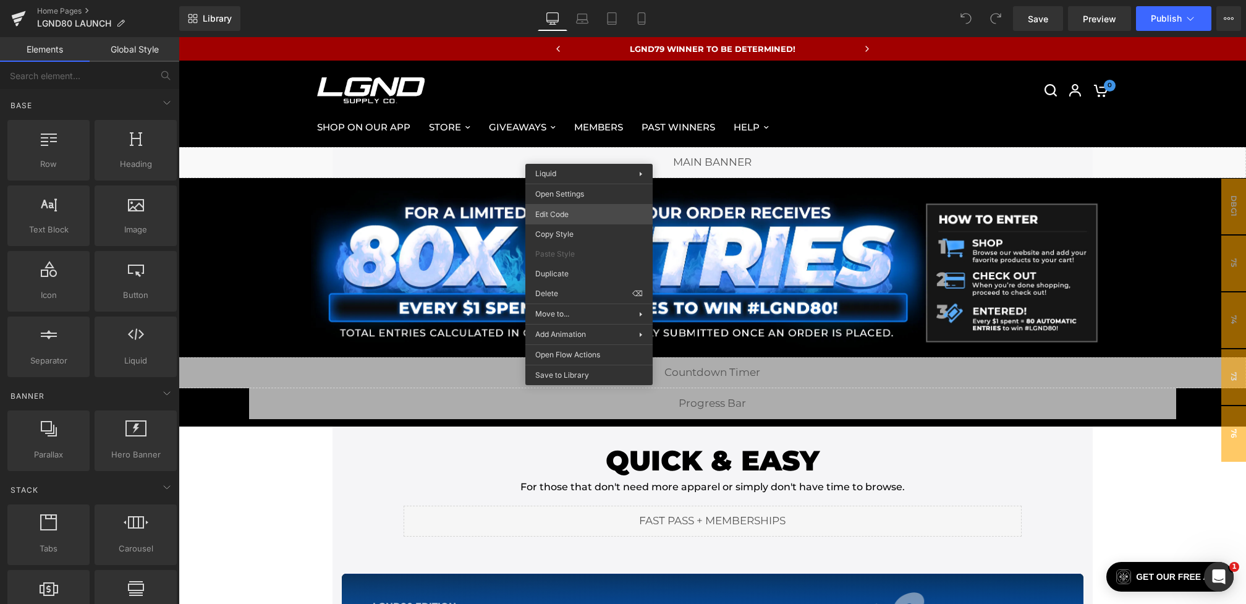
click at [543, 0] on div "You are previewing how the will restyle your page. You can not edit Elements in…" at bounding box center [623, 0] width 1246 height 0
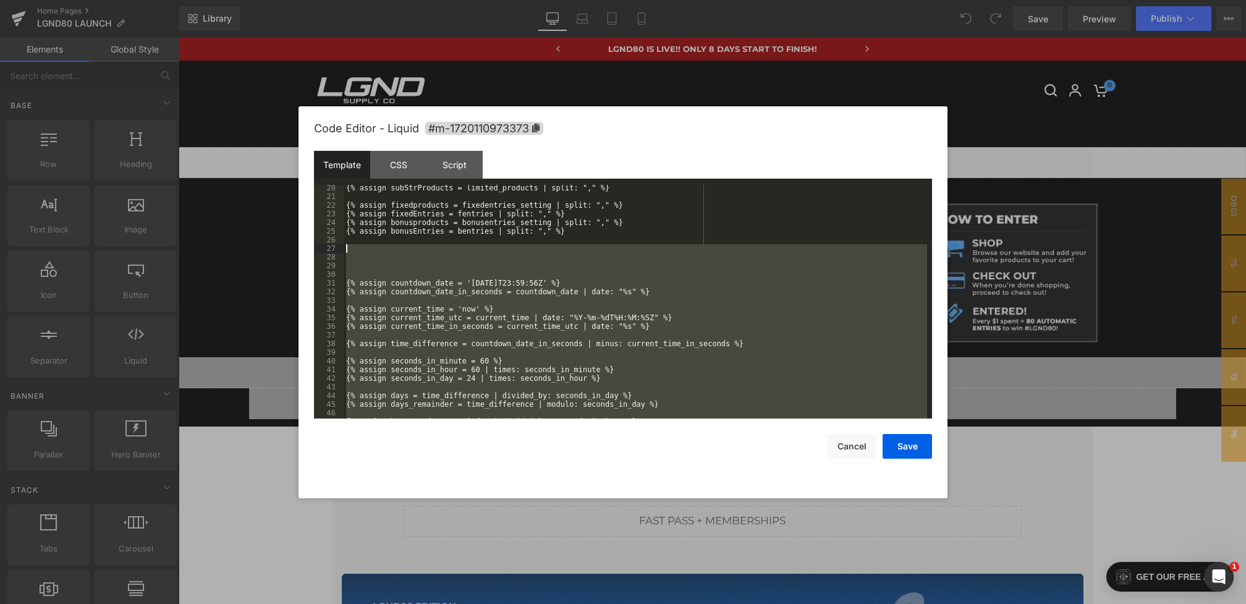
scroll to position [141, 0]
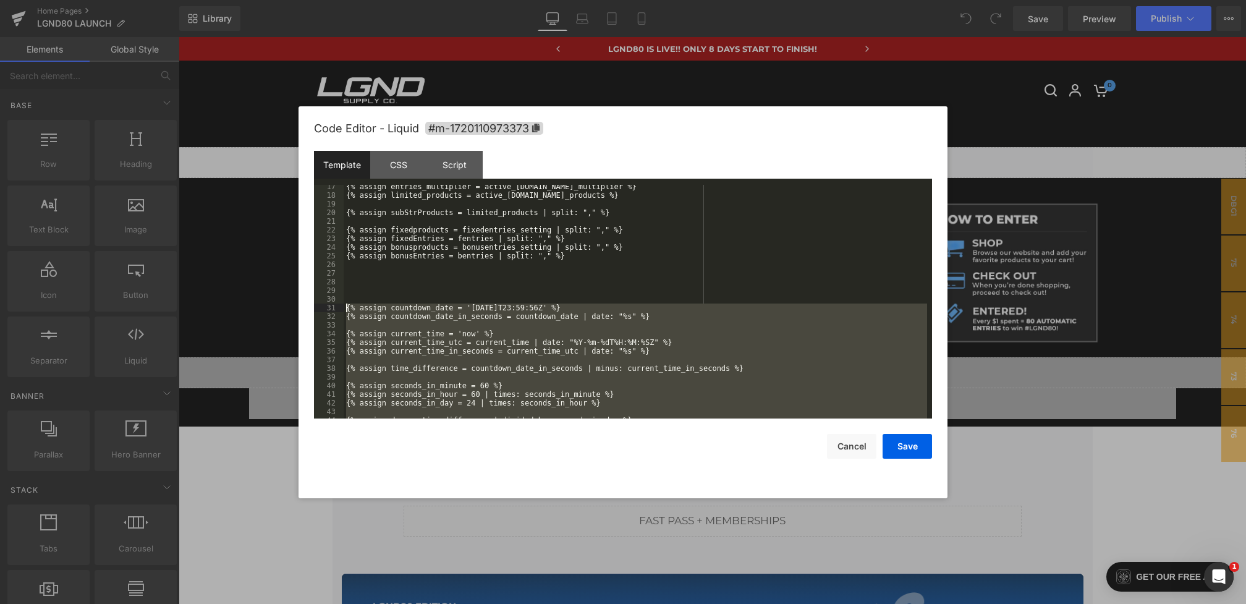
drag, startPoint x: 733, startPoint y: 332, endPoint x: 345, endPoint y: 310, distance: 388.9
click at [345, 310] on div "{% assign entries_multiplier = active_[DOMAIN_NAME]_multiplier %} {% assign lim…" at bounding box center [636, 307] width 584 height 251
click at [464, 166] on div "Script" at bounding box center [455, 165] width 56 height 28
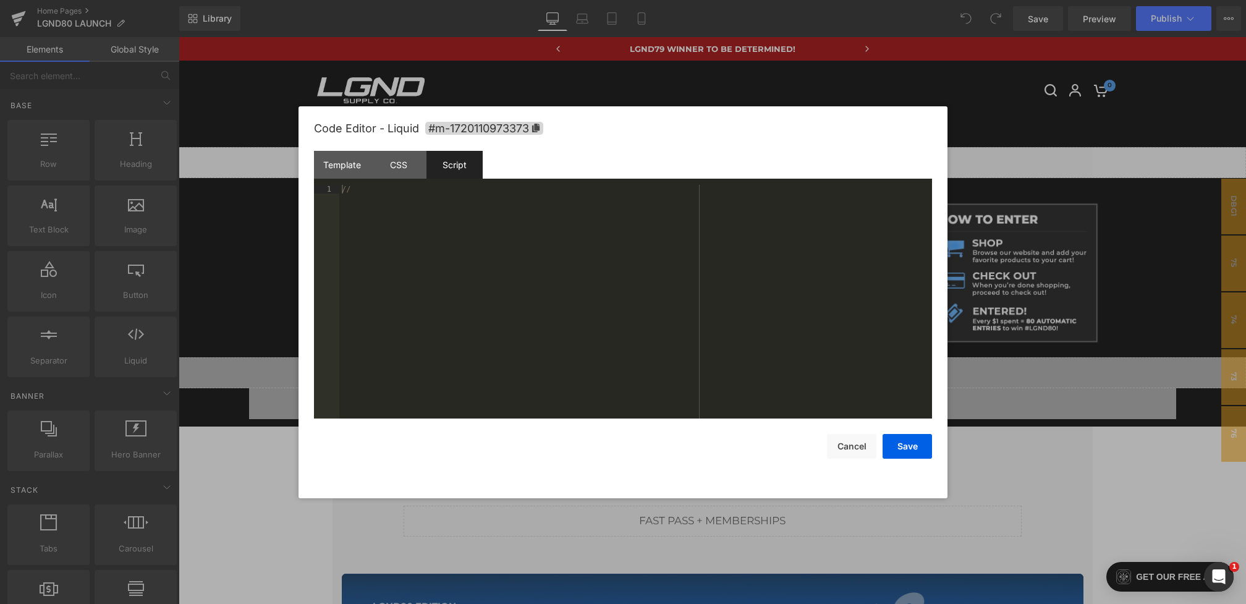
click at [1183, 386] on div at bounding box center [623, 302] width 1246 height 604
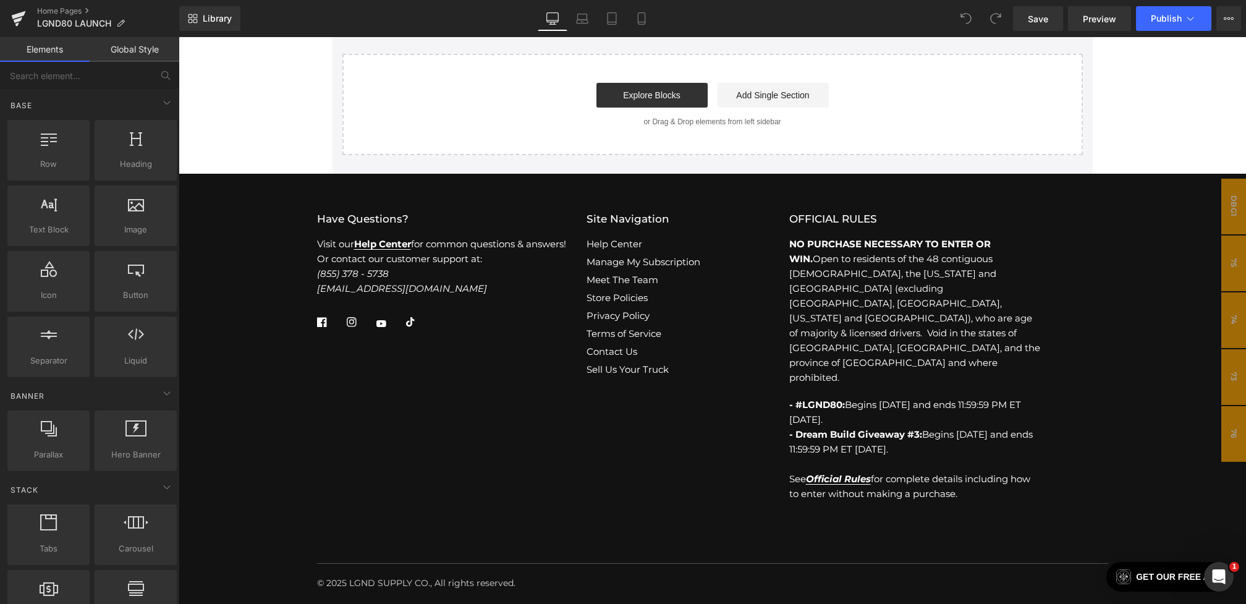
scroll to position [4329, 0]
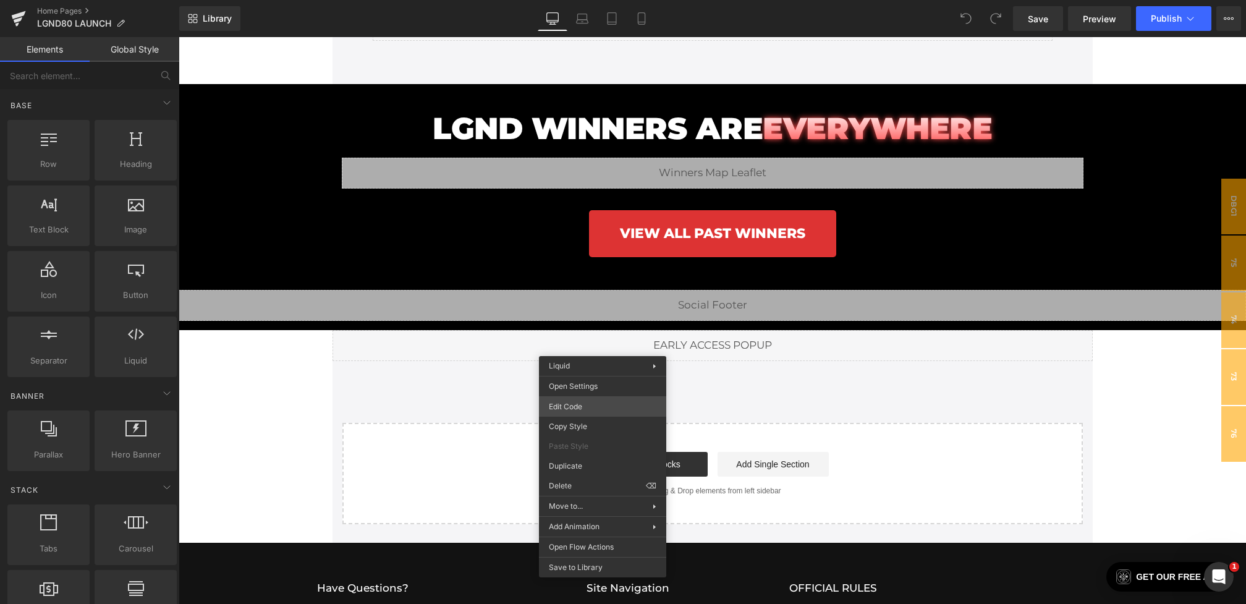
click at [569, 0] on div "You are previewing how the will restyle your page. You can not edit Elements in…" at bounding box center [623, 0] width 1246 height 0
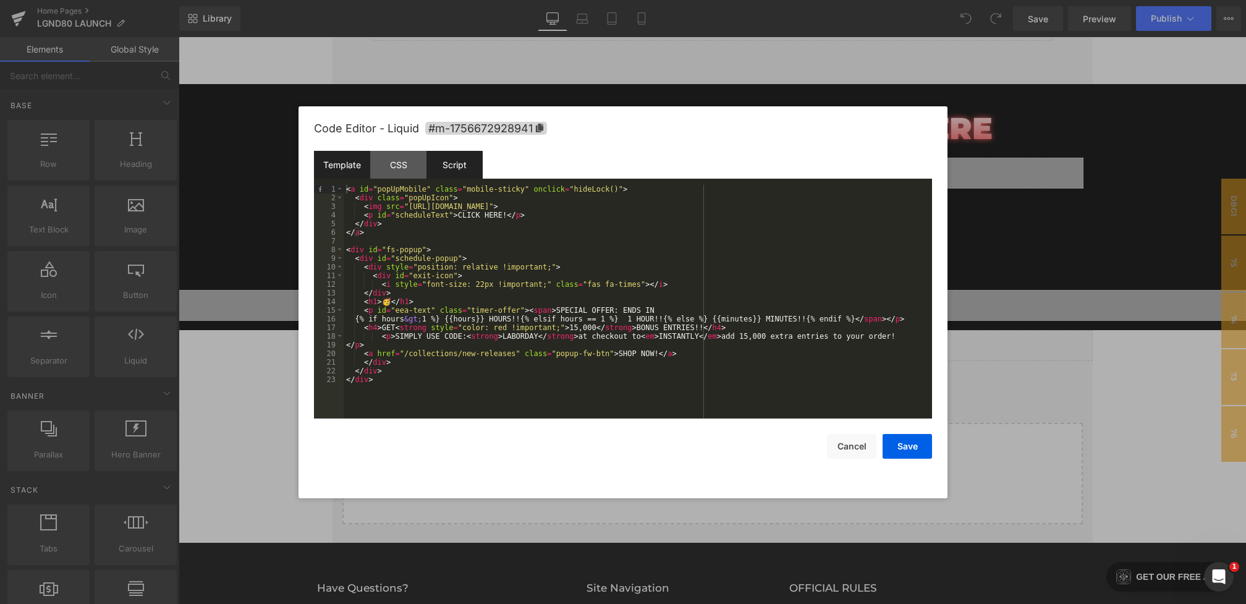
click at [455, 169] on div "Script" at bounding box center [455, 165] width 56 height 28
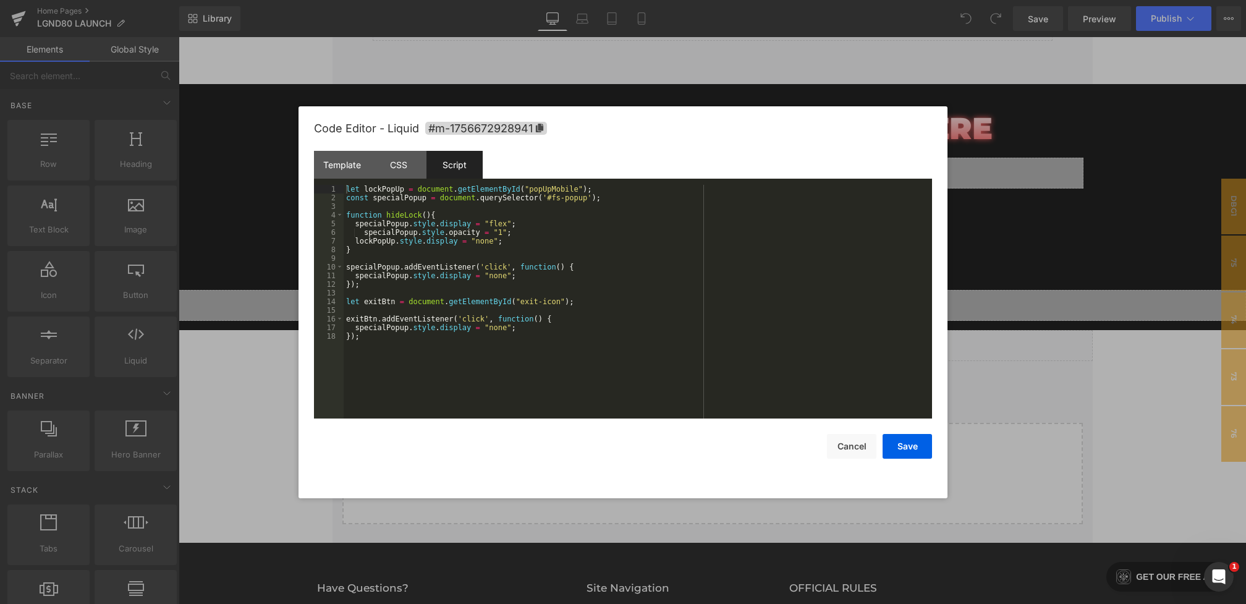
click at [631, 202] on div "let lockPopUp = document . getElementById ( "popUpMobile" ) ; const specialPopu…" at bounding box center [638, 310] width 589 height 251
click at [624, 196] on div "let lockPopUp = document . getElementById ( "popUpMobile" ) ; const specialPopu…" at bounding box center [638, 310] width 589 height 251
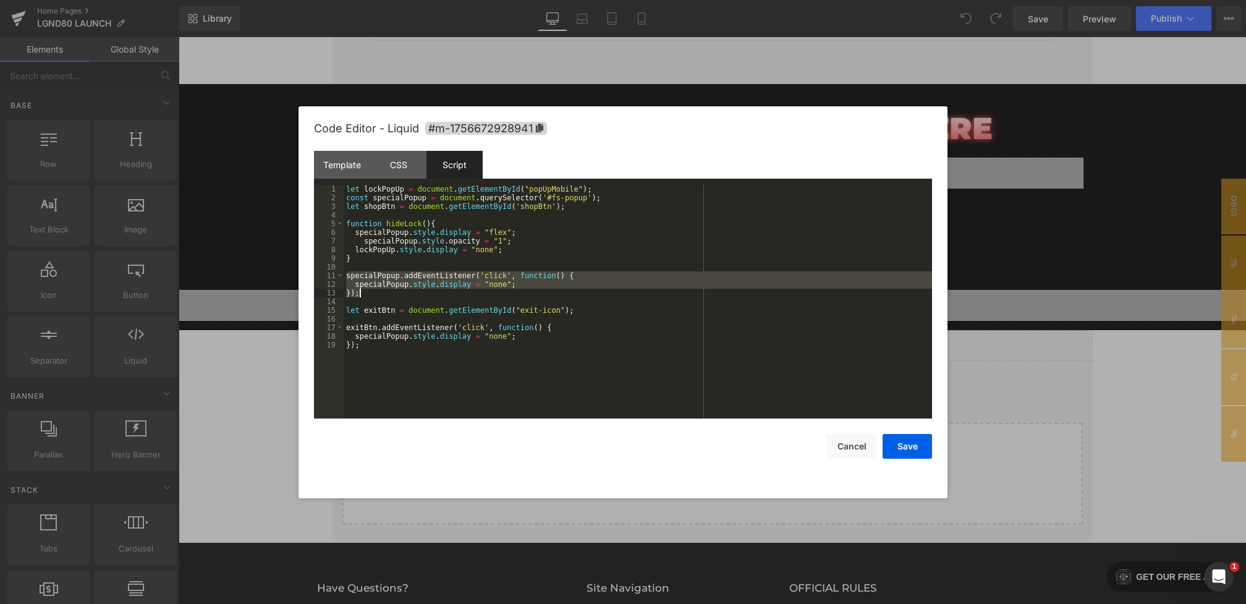
drag, startPoint x: 347, startPoint y: 274, endPoint x: 369, endPoint y: 292, distance: 28.5
click at [369, 292] on div "let lockPopUp = document . getElementById ( "popUpMobile" ) ; const specialPopu…" at bounding box center [638, 310] width 589 height 251
click at [373, 263] on div "let lockPopUp = document . getElementById ( "popUpMobile" ) ; const specialPopu…" at bounding box center [638, 310] width 589 height 251
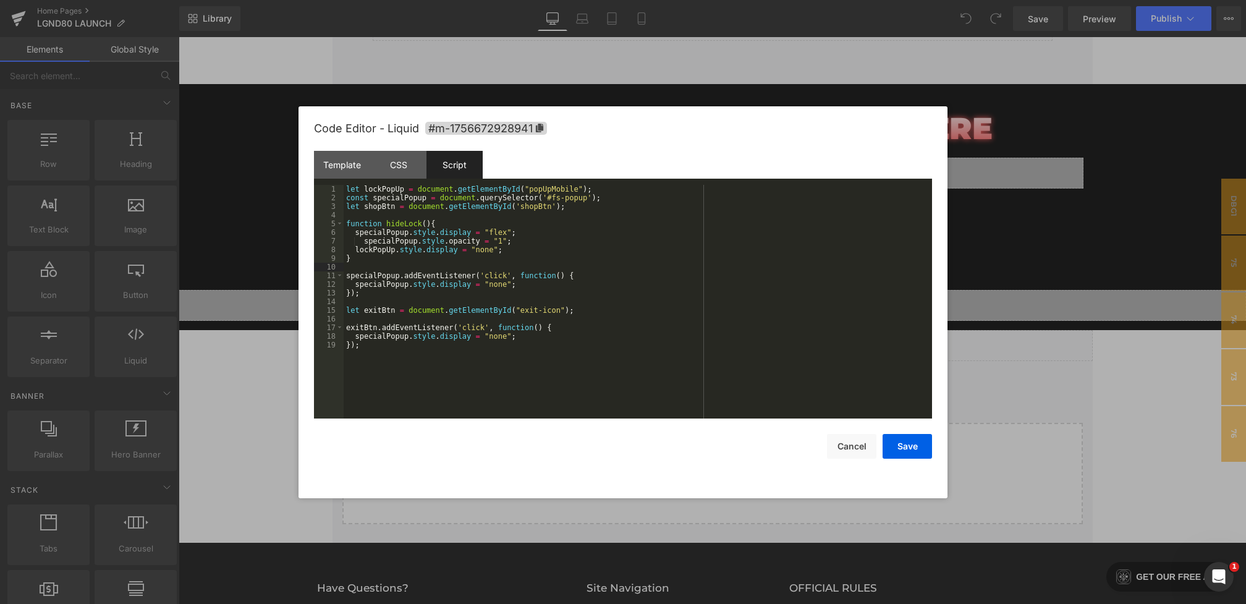
click at [373, 260] on div "let lockPopUp = document . getElementById ( "popUpMobile" ) ; const specialPopu…" at bounding box center [638, 310] width 589 height 251
paste textarea
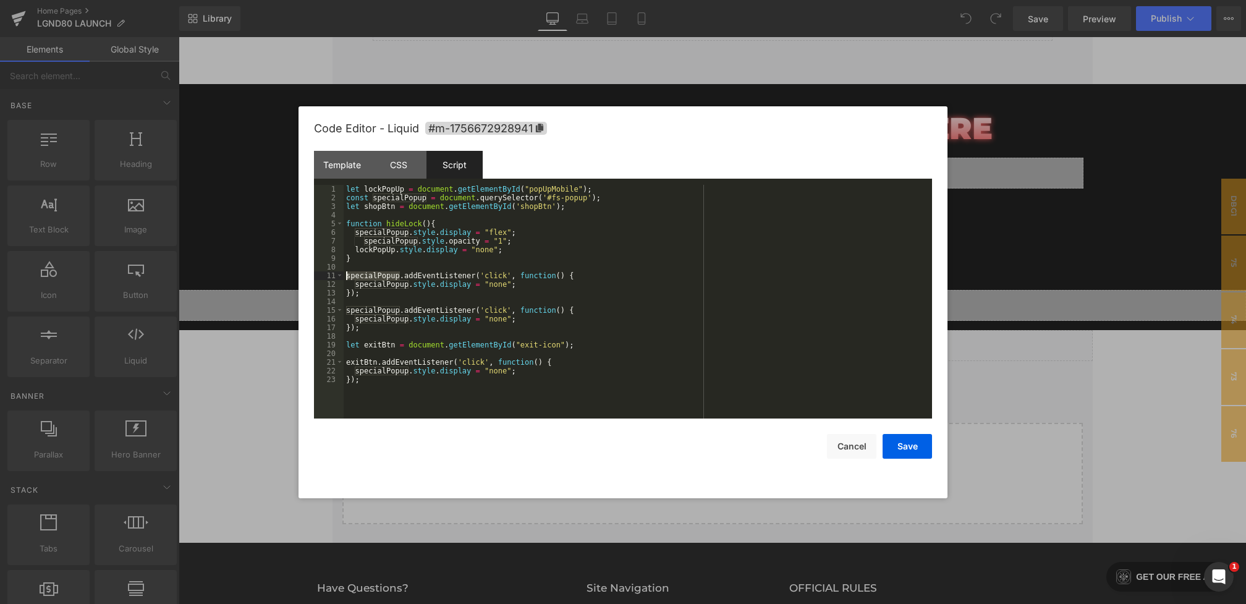
drag, startPoint x: 399, startPoint y: 277, endPoint x: 282, endPoint y: 276, distance: 116.9
click at [282, 276] on body "You are previewing how the will restyle your page. You can not edit Elements in…" at bounding box center [623, 302] width 1246 height 604
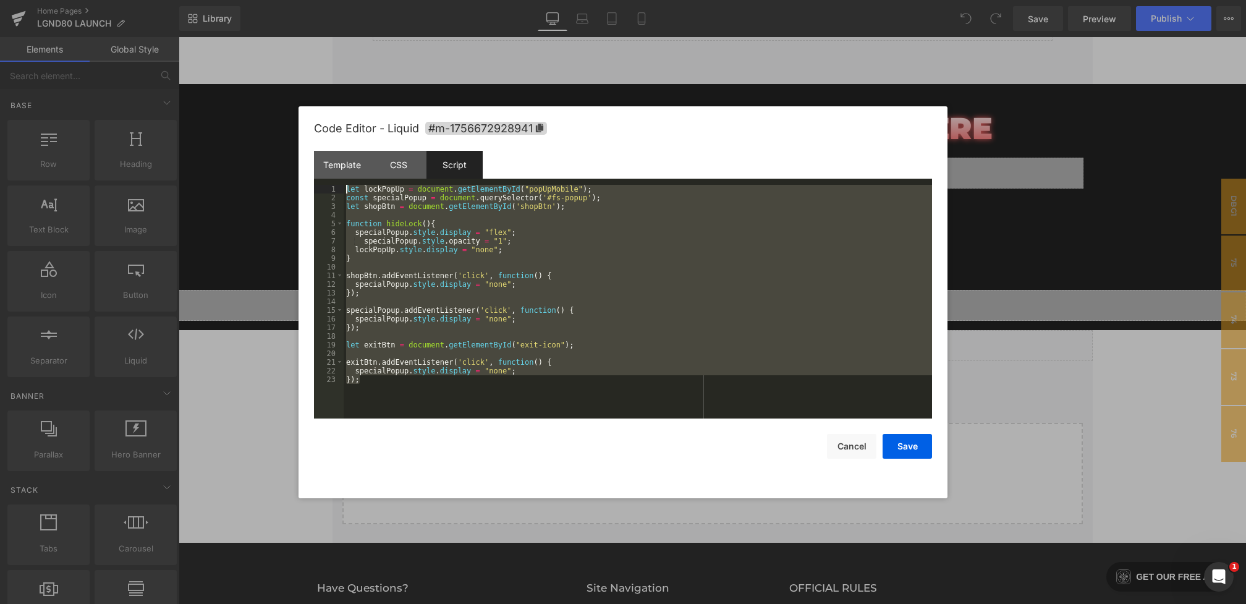
drag, startPoint x: 398, startPoint y: 403, endPoint x: 257, endPoint y: 71, distance: 360.7
click at [257, 71] on body "You are previewing how the will restyle your page. You can not edit Elements in…" at bounding box center [623, 302] width 1246 height 604
click at [353, 156] on div "Template" at bounding box center [342, 165] width 56 height 28
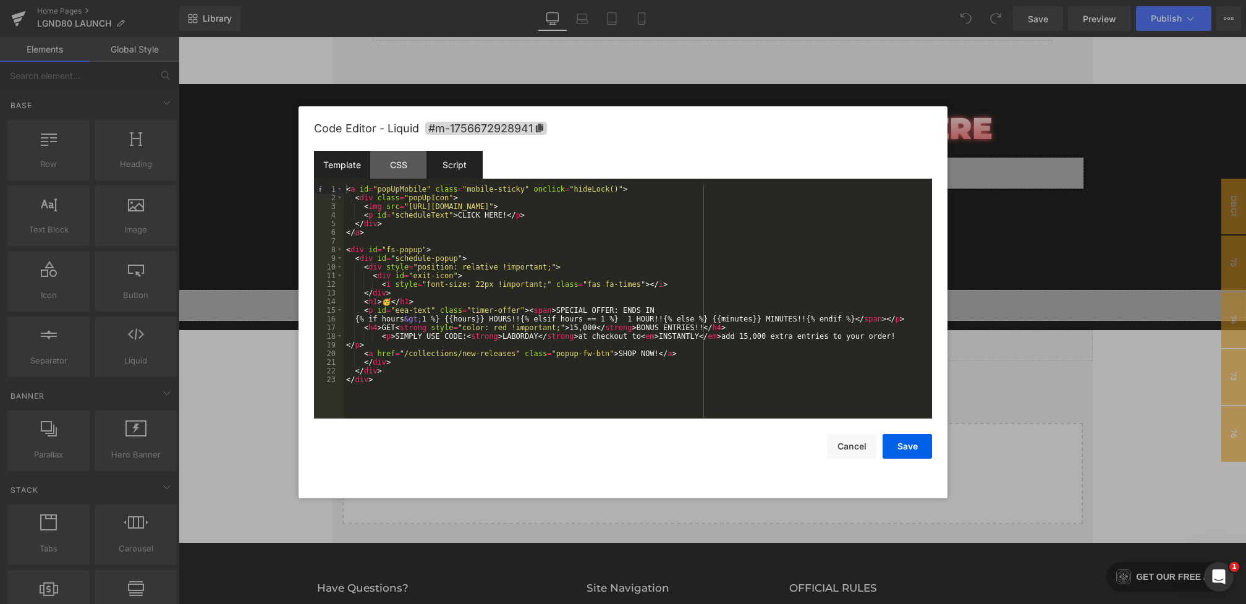
click at [459, 153] on div "Script" at bounding box center [455, 165] width 56 height 28
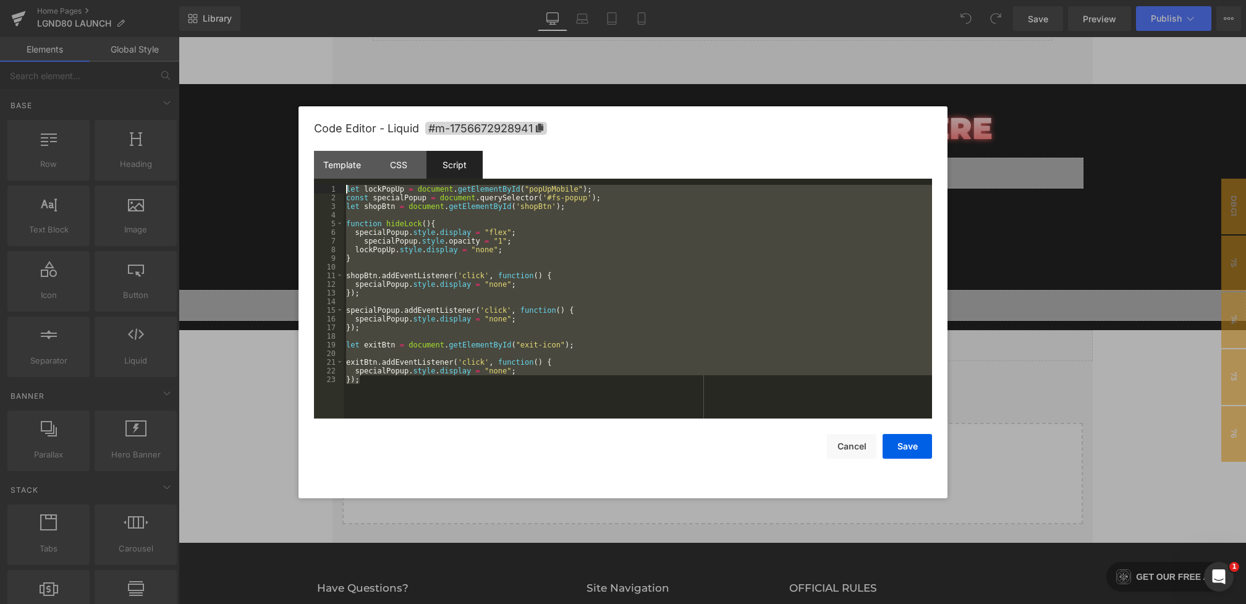
click at [535, 323] on div "let lockPopUp = document . getElementById ( "popUpMobile" ) ; const specialPopu…" at bounding box center [638, 310] width 589 height 251
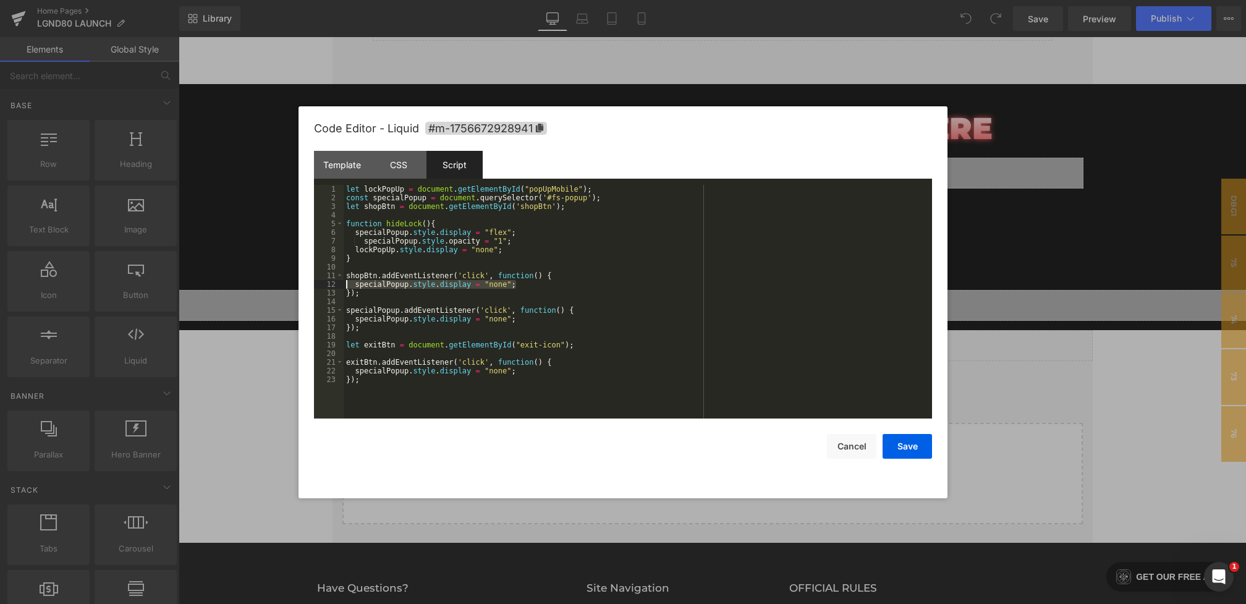
drag, startPoint x: 531, startPoint y: 286, endPoint x: 338, endPoint y: 284, distance: 192.9
click at [338, 284] on pre "1 2 3 4 5 6 7 8 9 10 11 12 13 14 15 16 17 18 19 20 21 22 23 let lockPopUp = doc…" at bounding box center [623, 302] width 618 height 234
drag, startPoint x: 521, startPoint y: 250, endPoint x: 318, endPoint y: 249, distance: 202.2
click at [318, 249] on pre "1 2 3 4 5 6 7 8 9 10 11 12 13 14 15 16 17 18 19 20 21 22 23 let lockPopUp = doc…" at bounding box center [623, 302] width 618 height 234
click at [1078, 355] on div at bounding box center [623, 302] width 1246 height 604
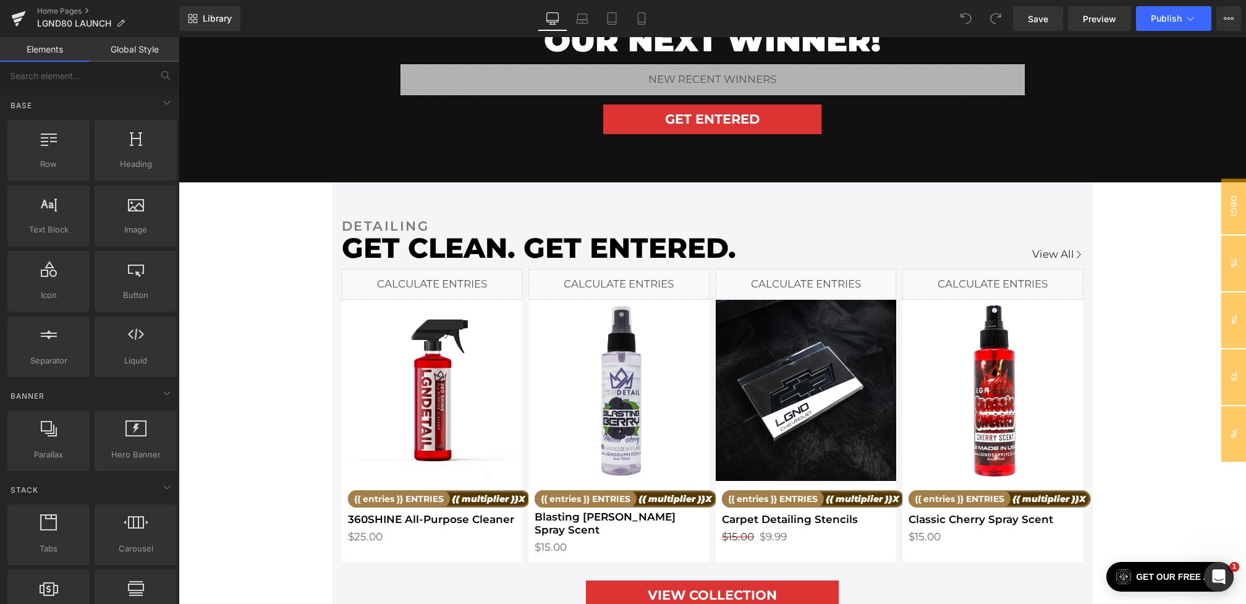
scroll to position [0, 0]
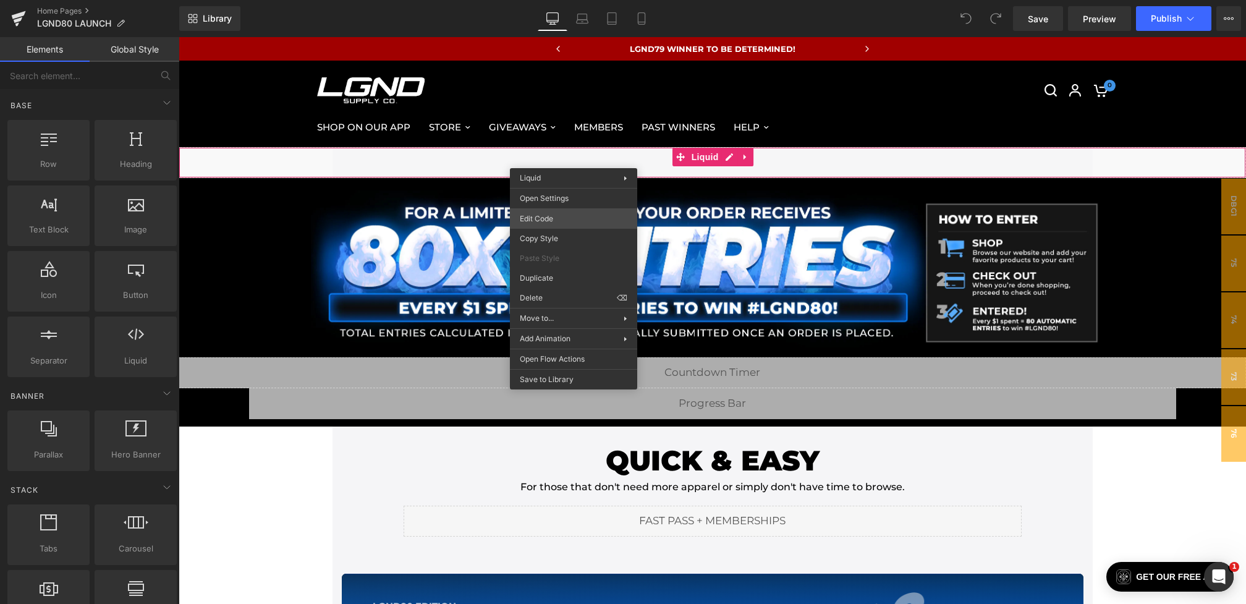
click at [517, 0] on div "You are previewing how the will restyle your page. You can not edit Elements in…" at bounding box center [623, 0] width 1246 height 0
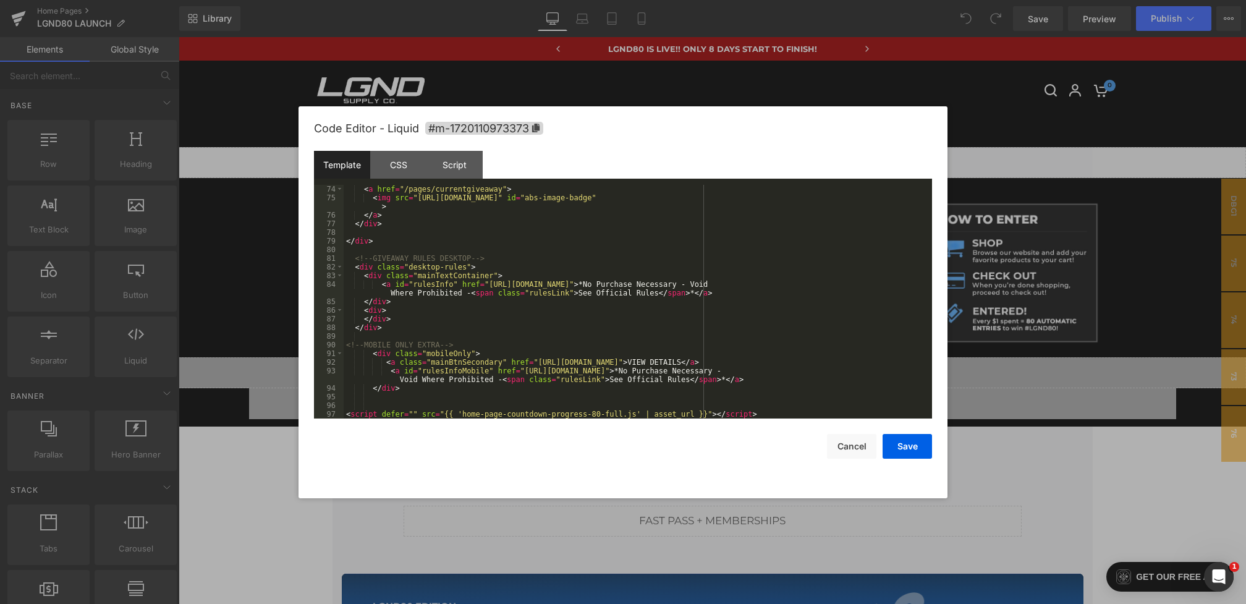
click at [689, 334] on div "< a href = "/pages/currentgiveaway" > < img src = "[URL][DOMAIN_NAME]" id = "ab…" at bounding box center [636, 310] width 584 height 251
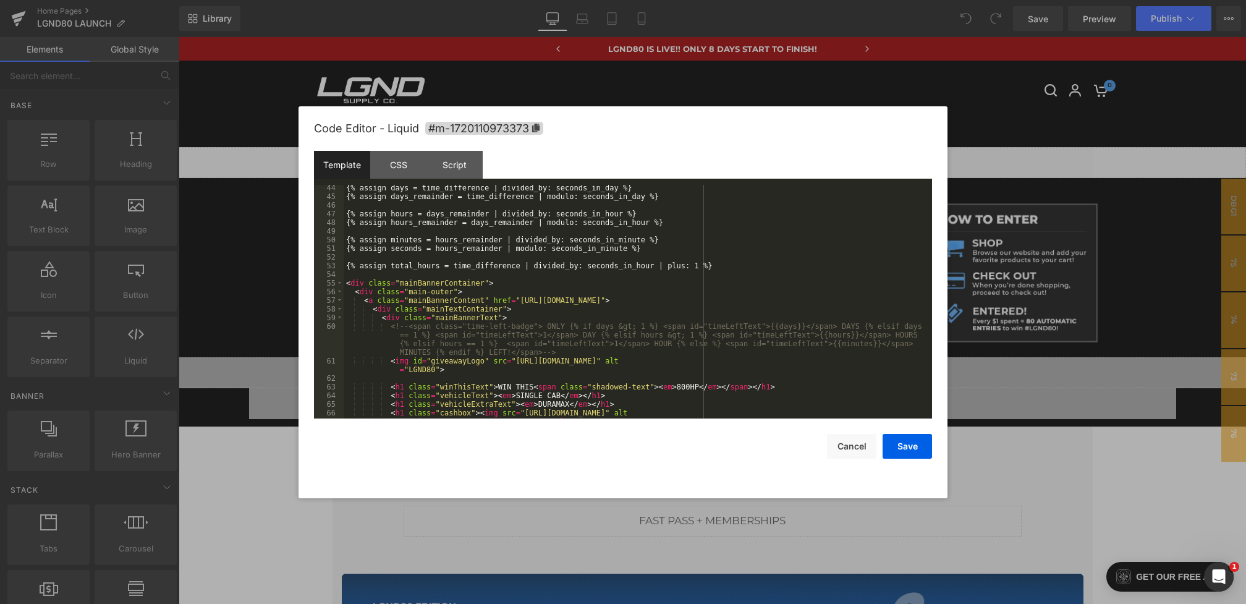
scroll to position [368, 0]
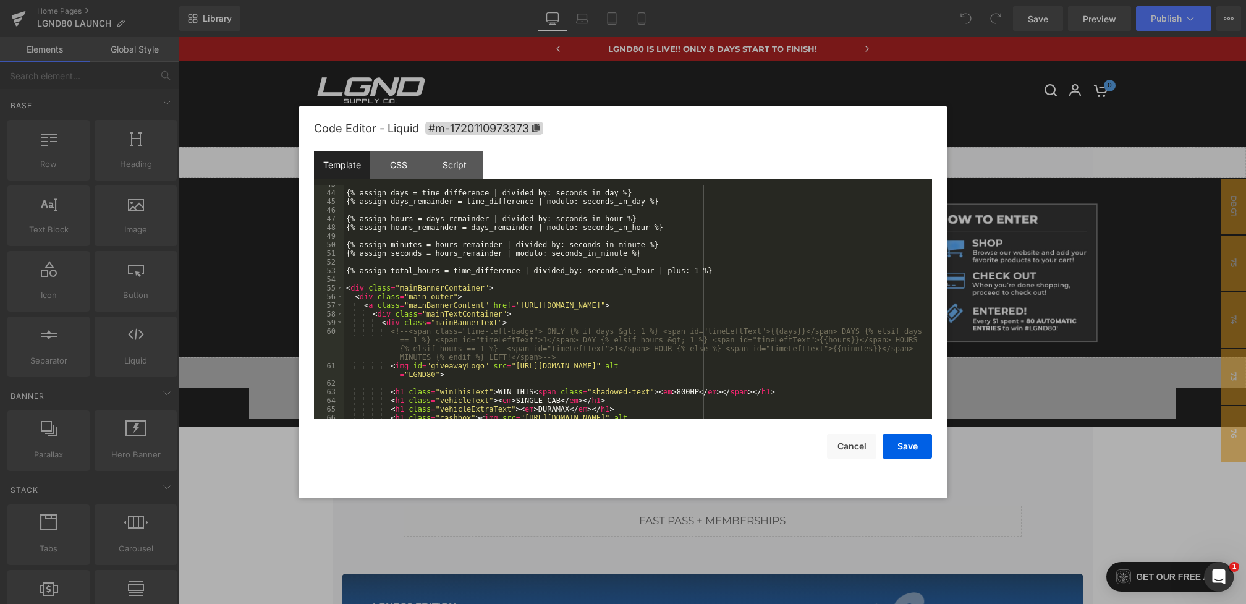
click at [854, 459] on div "Code Editor - Liquid #m-1720110973373 Template CSS Script Data 43 44 45 46 47 4…" at bounding box center [623, 302] width 618 height 392
click at [840, 440] on button "Cancel" at bounding box center [851, 446] width 49 height 25
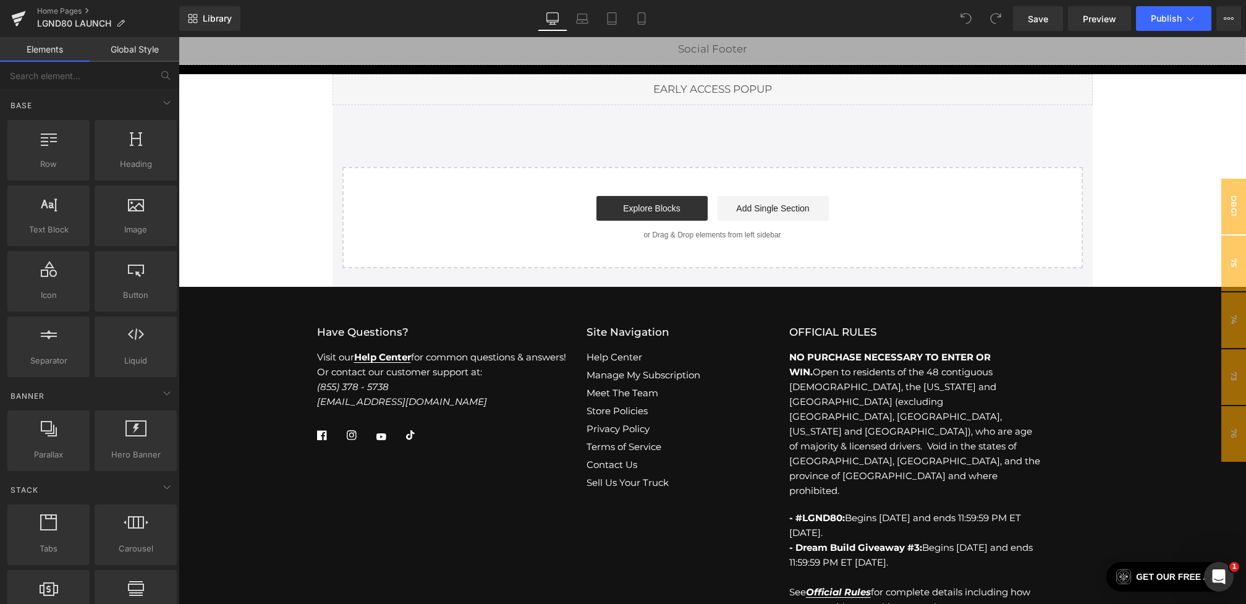
scroll to position [4556, 0]
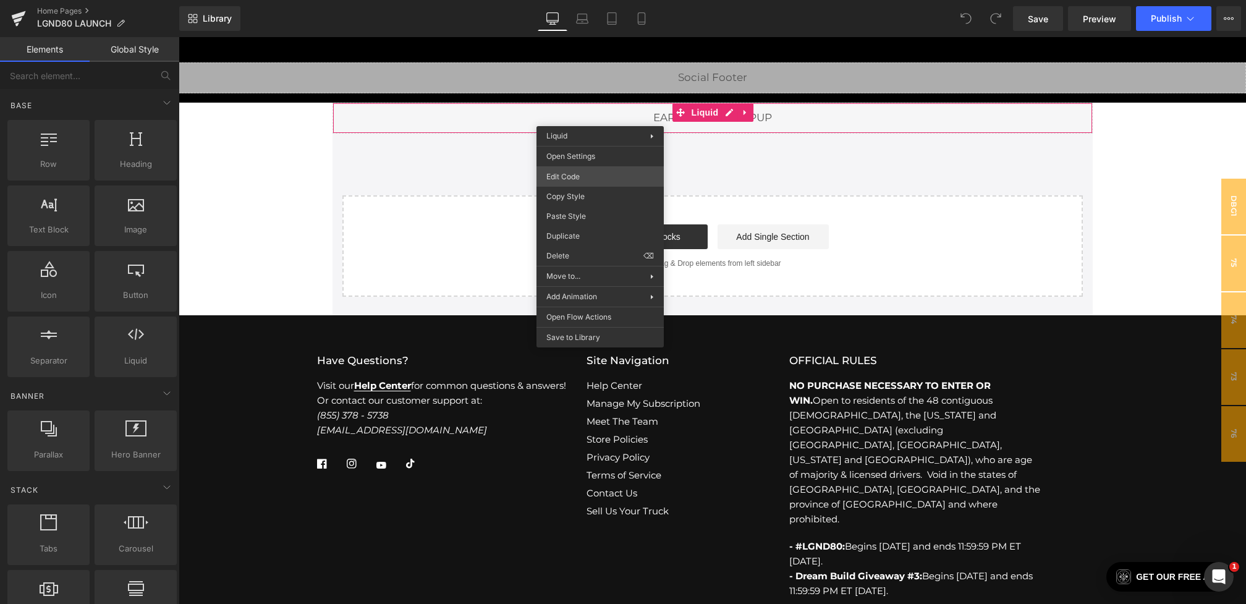
click at [574, 0] on div "You are previewing how the will restyle your page. You can not edit Elements in…" at bounding box center [623, 0] width 1246 height 0
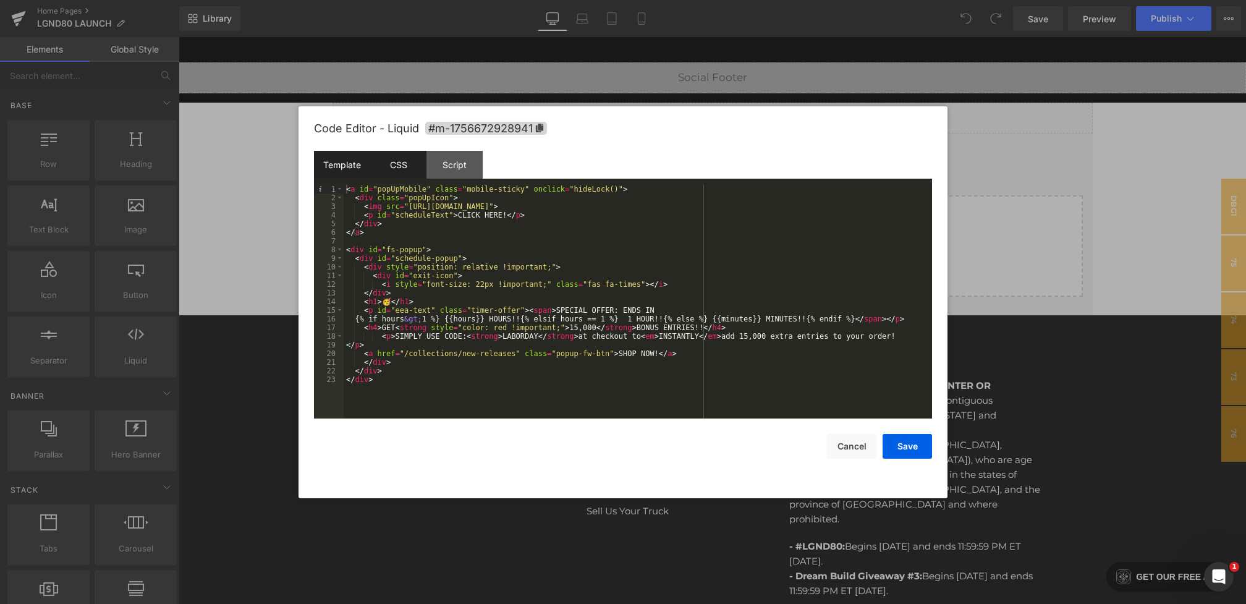
click at [396, 171] on div "CSS" at bounding box center [398, 165] width 56 height 28
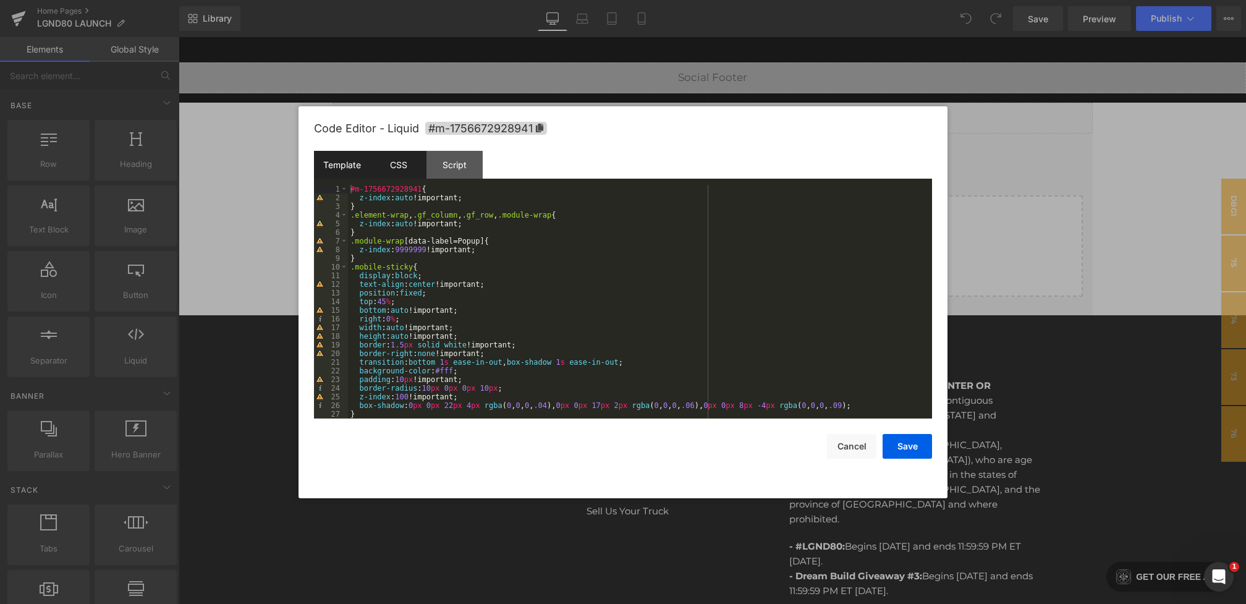
click at [357, 167] on div "Template" at bounding box center [342, 165] width 56 height 28
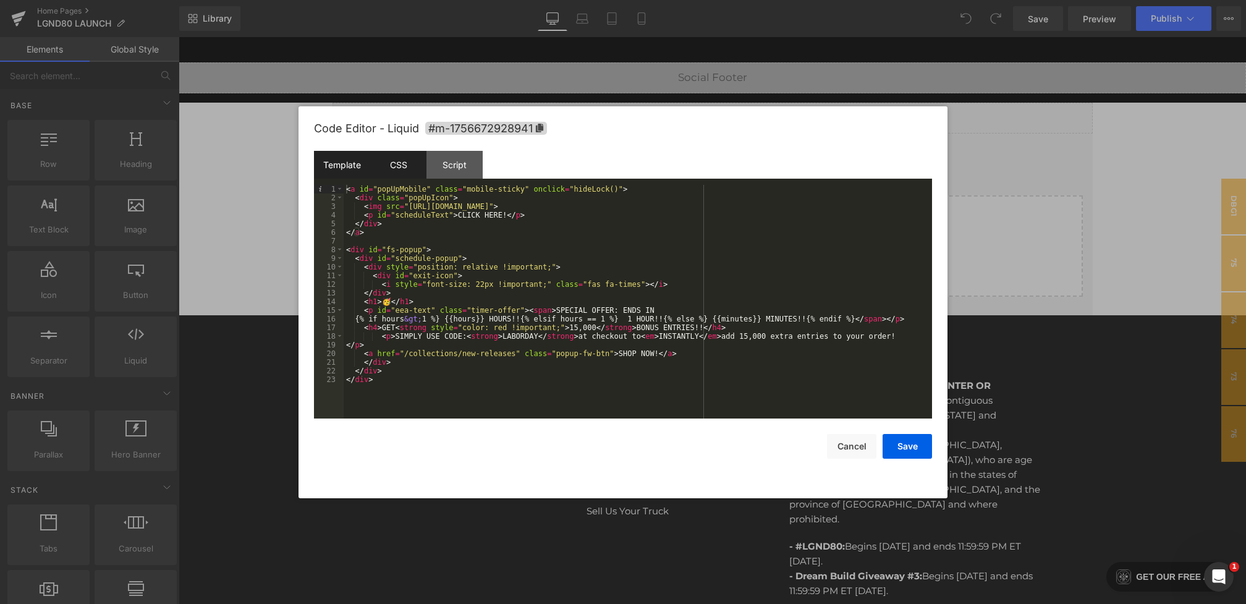
click at [395, 167] on div "CSS" at bounding box center [398, 165] width 56 height 28
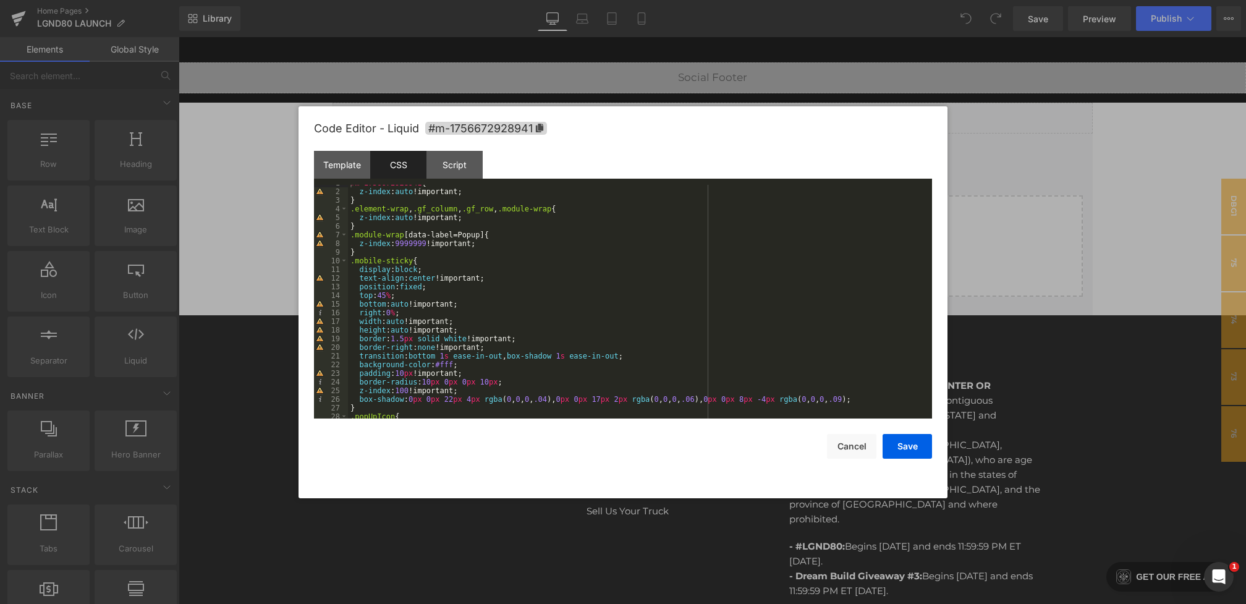
scroll to position [143, 0]
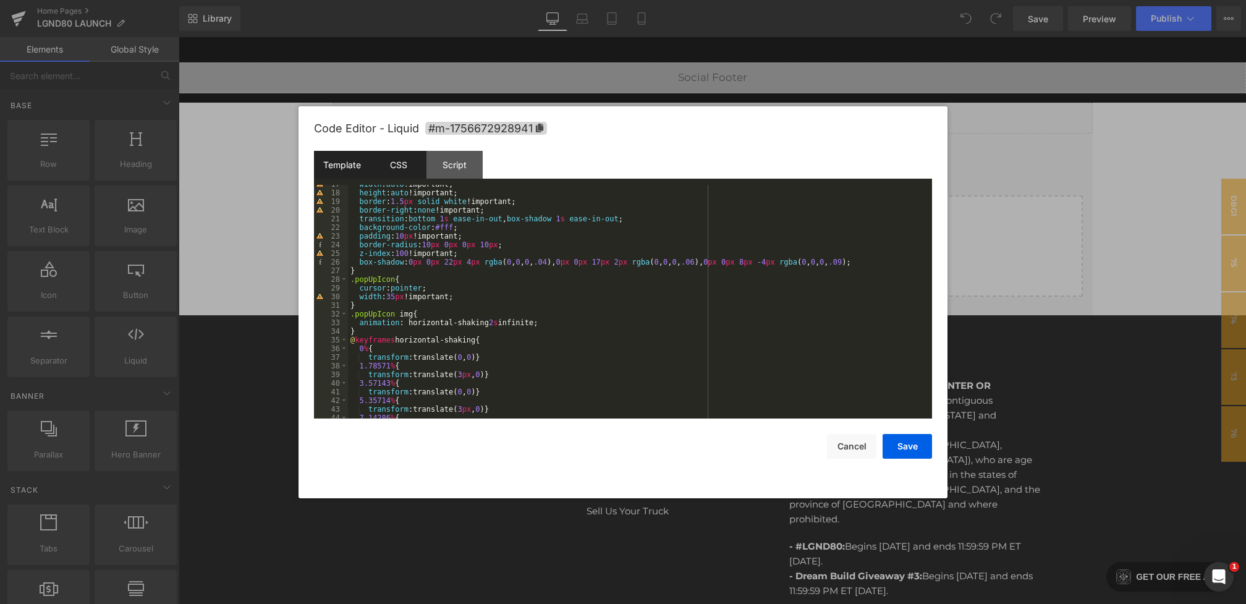
click at [341, 168] on div "Template" at bounding box center [342, 165] width 56 height 28
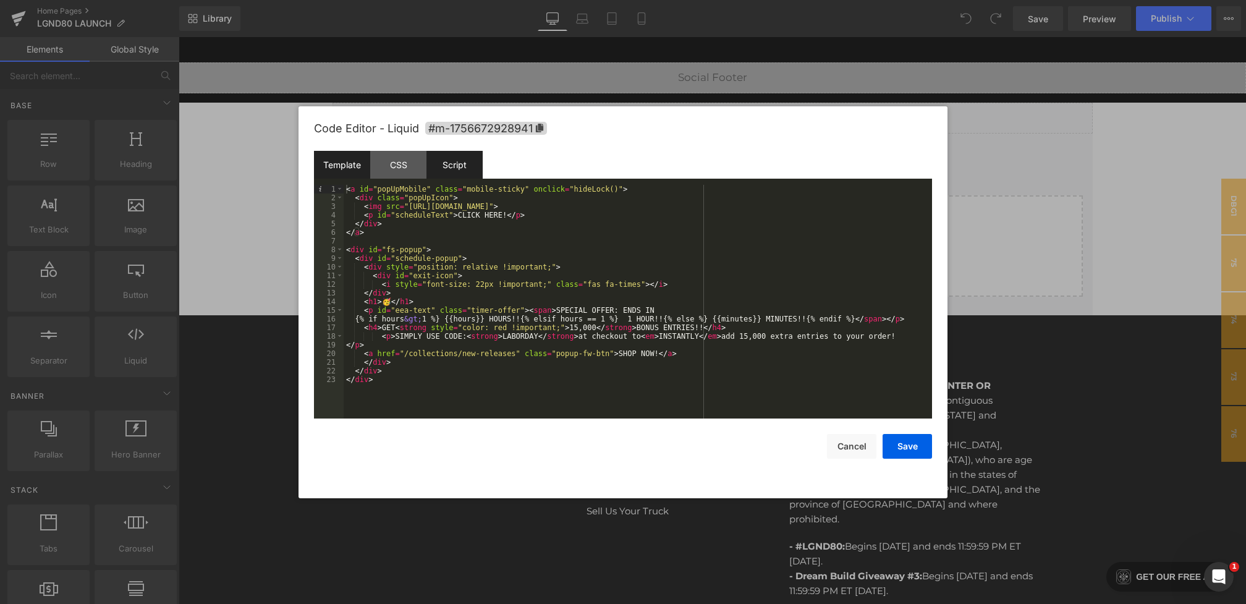
click at [448, 165] on div "Script" at bounding box center [455, 165] width 56 height 28
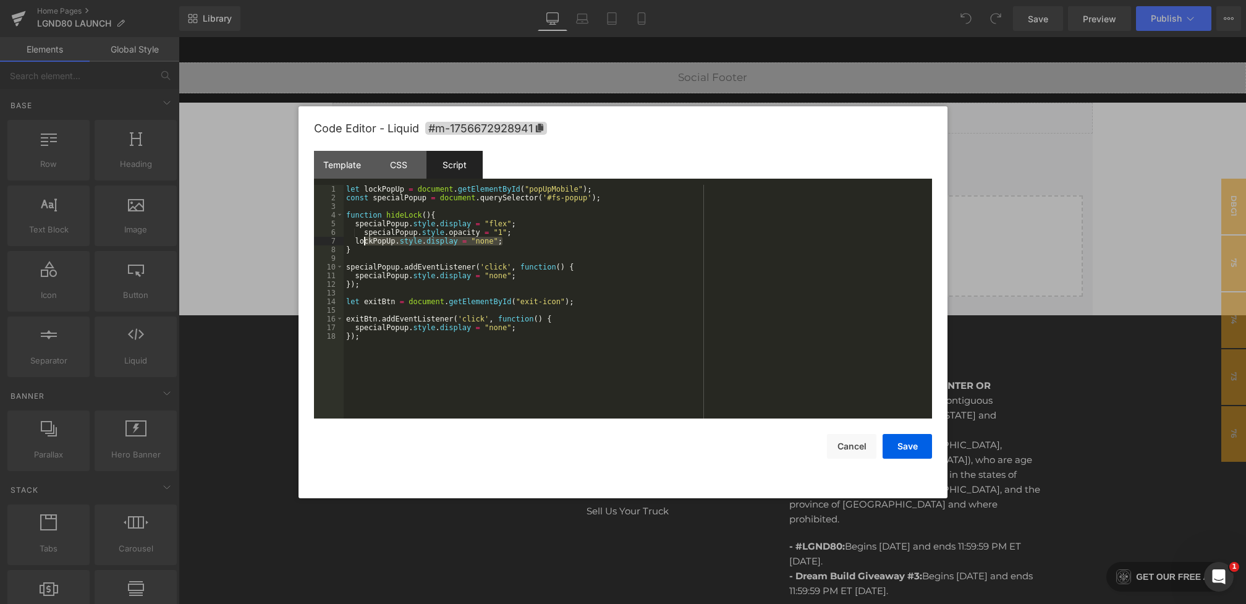
drag, startPoint x: 509, startPoint y: 240, endPoint x: 334, endPoint y: 240, distance: 174.3
click at [334, 240] on pre "1 2 3 4 5 6 7 8 9 10 11 12 13 14 15 16 17 18 let lockPopUp = document . getElem…" at bounding box center [623, 302] width 618 height 234
click at [907, 446] on button "Save" at bounding box center [907, 446] width 49 height 25
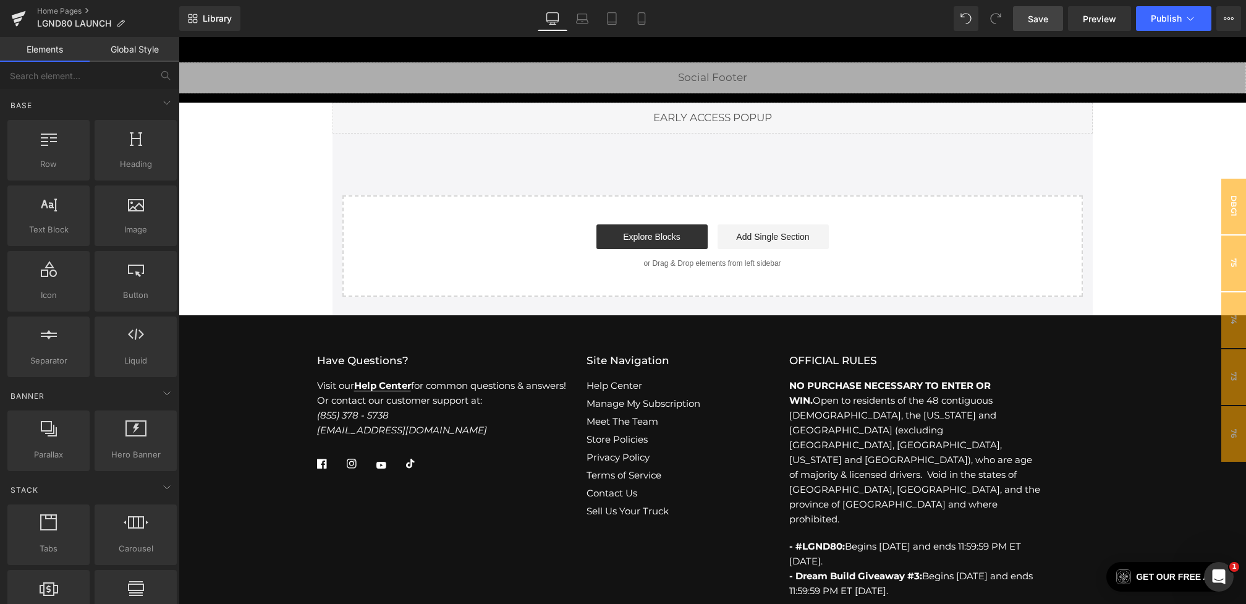
click at [1036, 11] on link "Save" at bounding box center [1038, 18] width 50 height 25
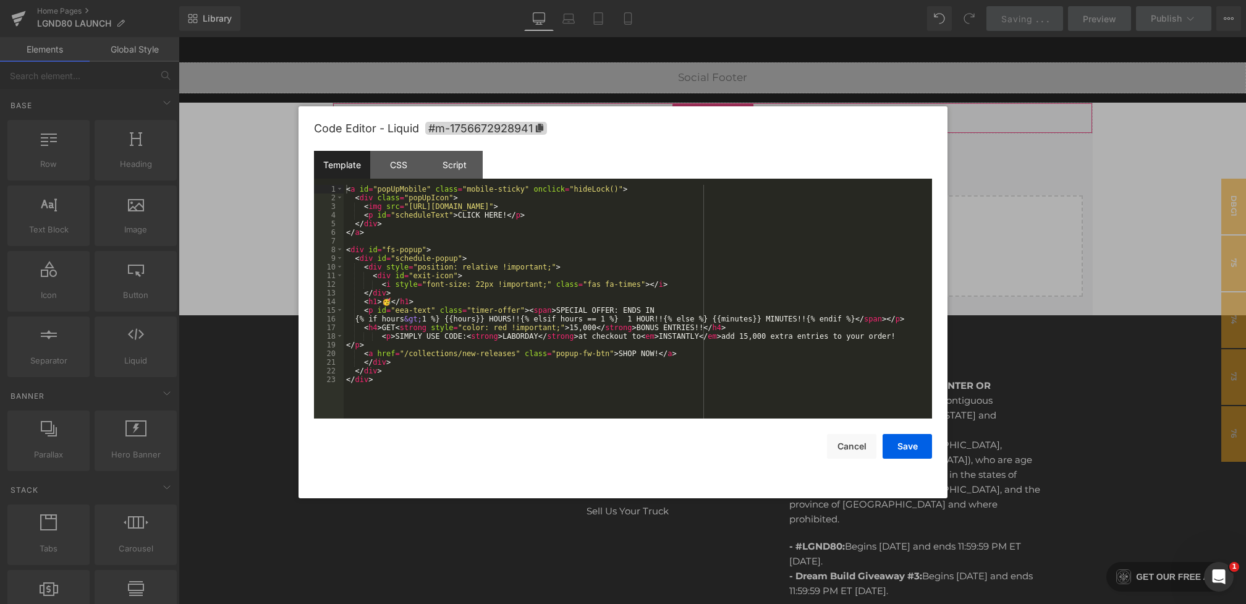
click at [627, 0] on div "You are previewing how the will restyle your page. You can not edit Elements in…" at bounding box center [623, 0] width 1246 height 0
click at [449, 156] on div "Script" at bounding box center [455, 165] width 56 height 28
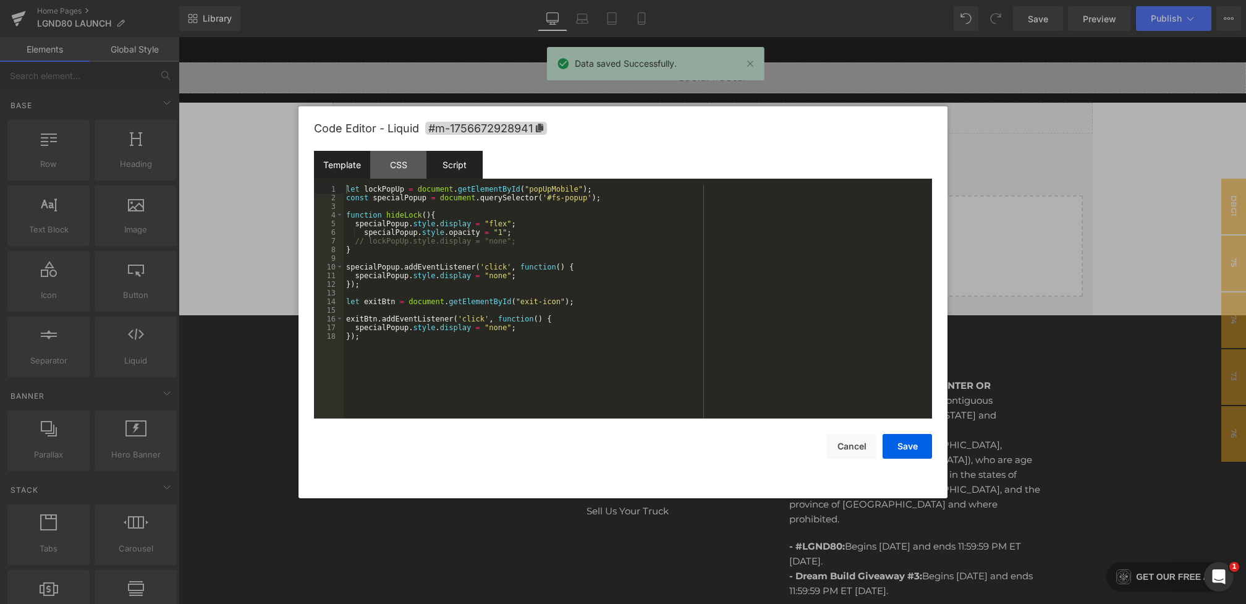
click at [341, 166] on div "Template" at bounding box center [342, 165] width 56 height 28
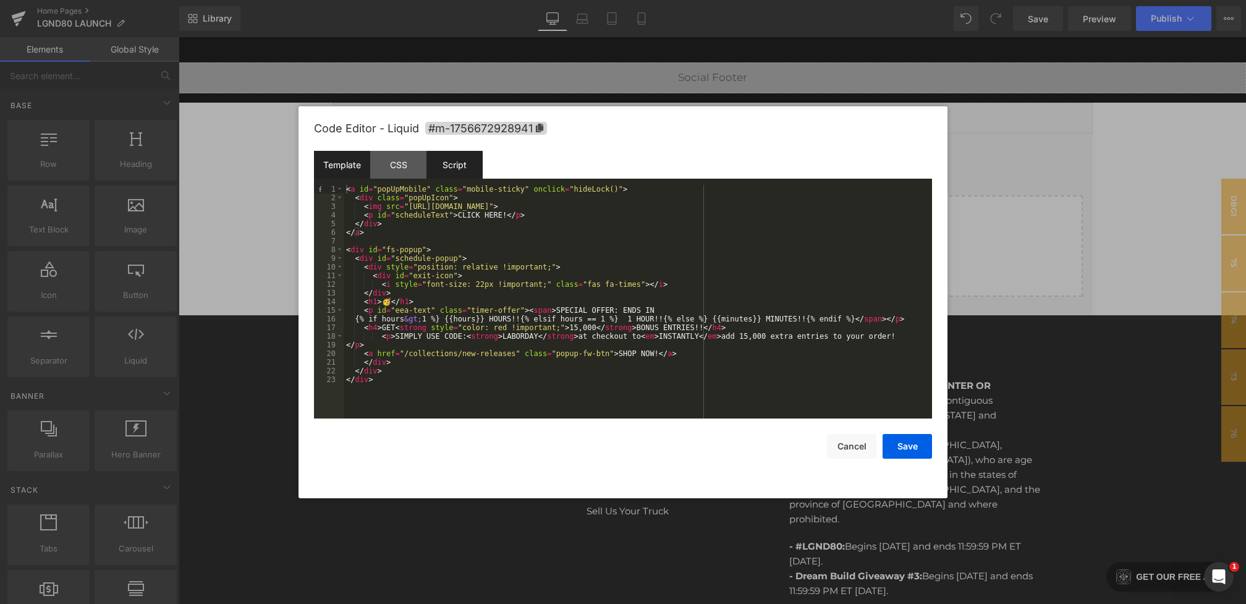
click at [453, 171] on div "Script" at bounding box center [455, 165] width 56 height 28
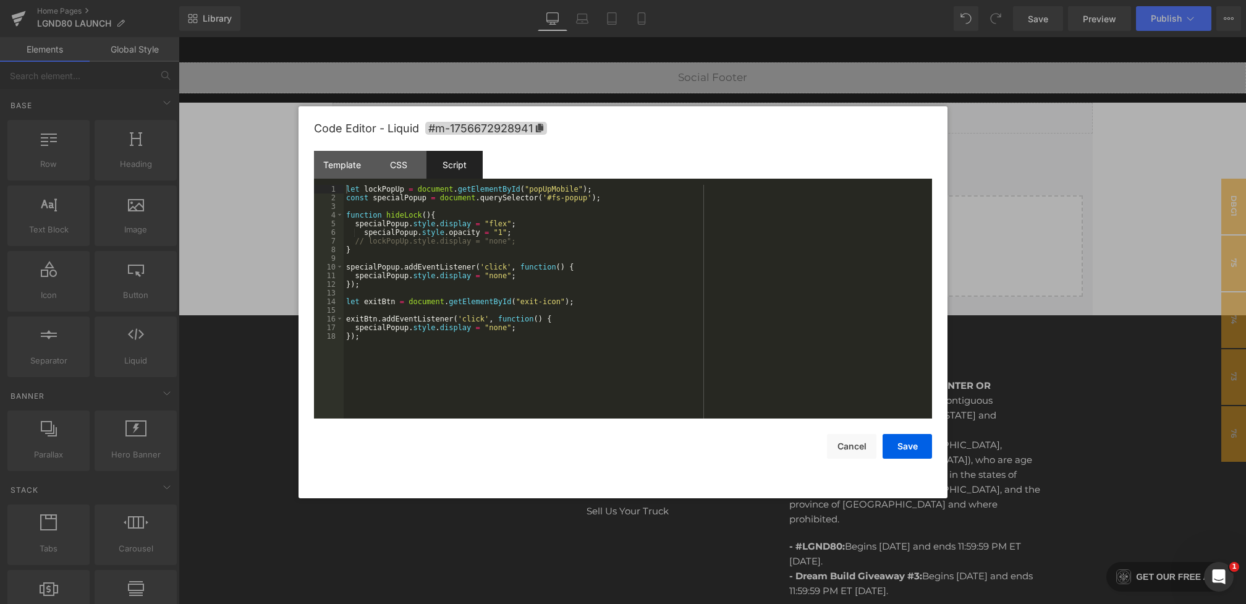
click at [982, 299] on div at bounding box center [623, 302] width 1246 height 604
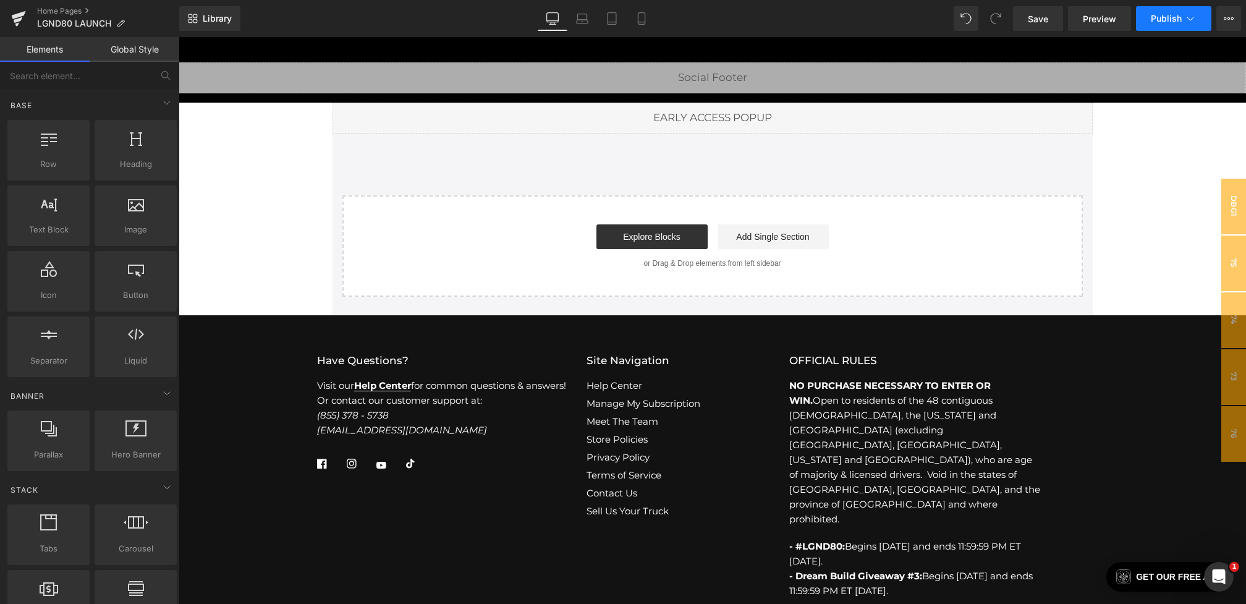
click at [1199, 14] on button "Publish" at bounding box center [1173, 18] width 75 height 25
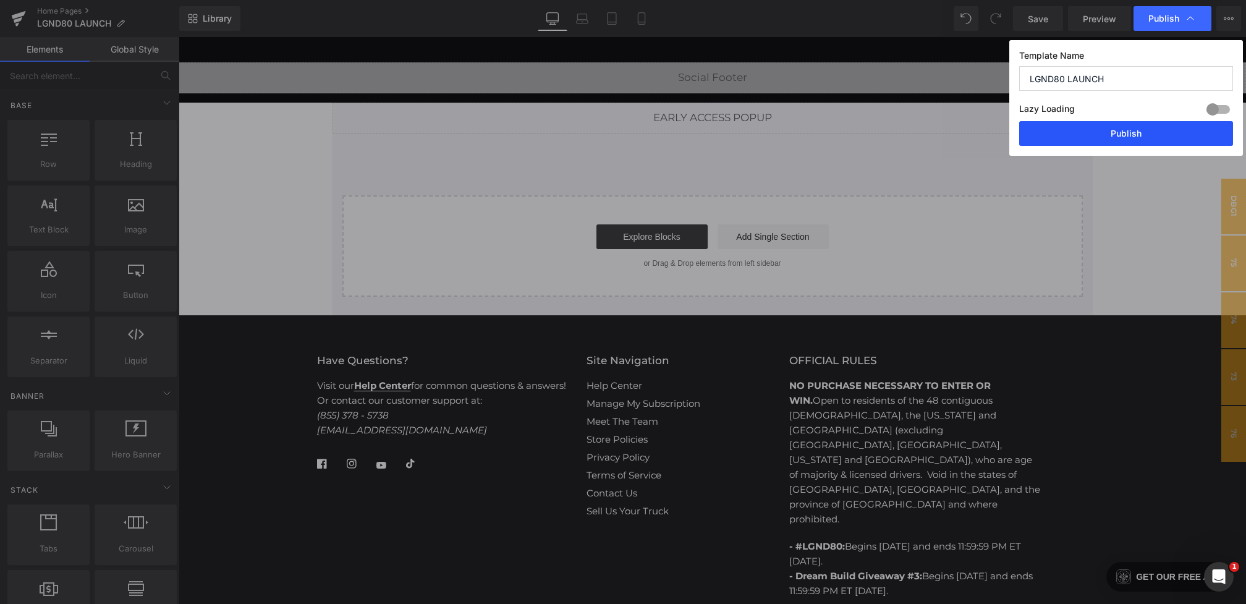
click at [1123, 127] on button "Publish" at bounding box center [1126, 133] width 214 height 25
